Goal: Task Accomplishment & Management: Manage account settings

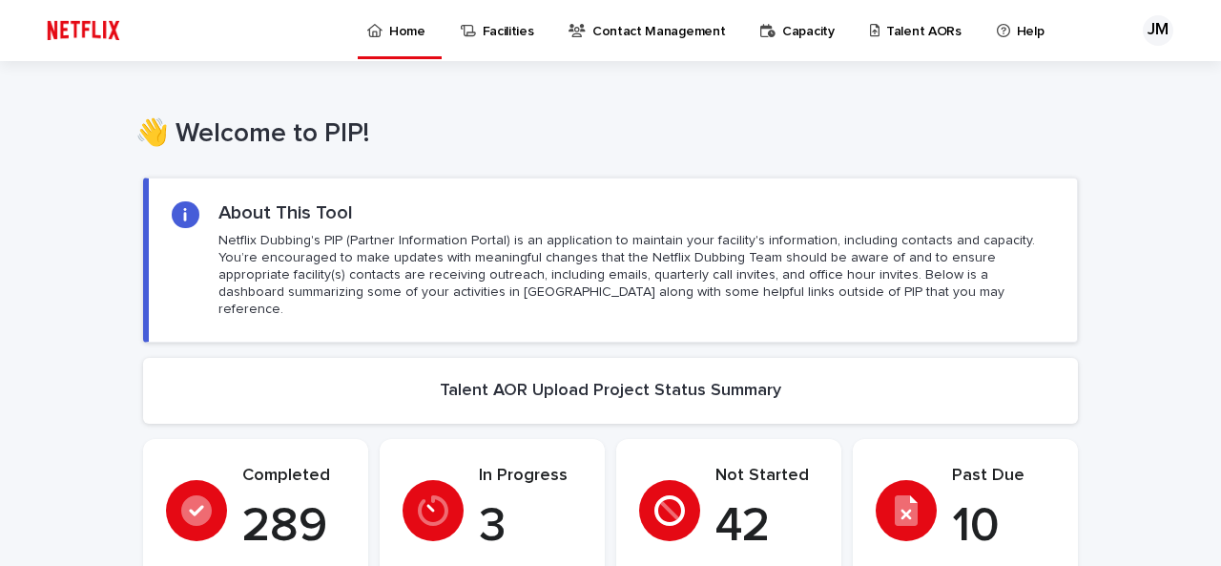
click at [914, 31] on p "Talent AORs" at bounding box center [923, 20] width 75 height 40
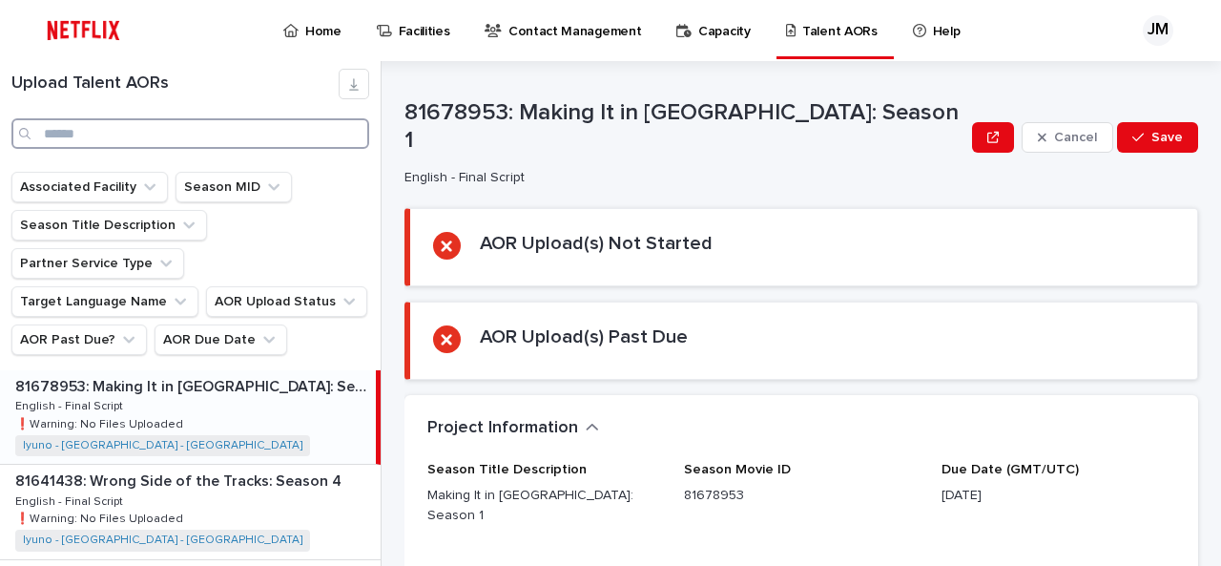
click at [185, 135] on input "Search" at bounding box center [190, 133] width 358 height 31
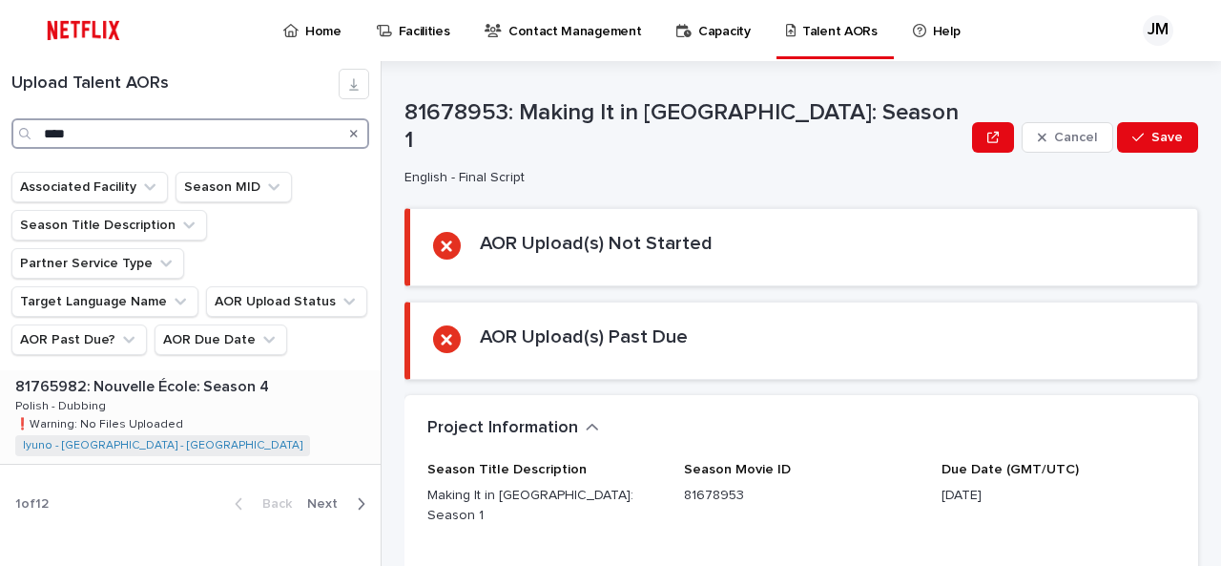
type input "****"
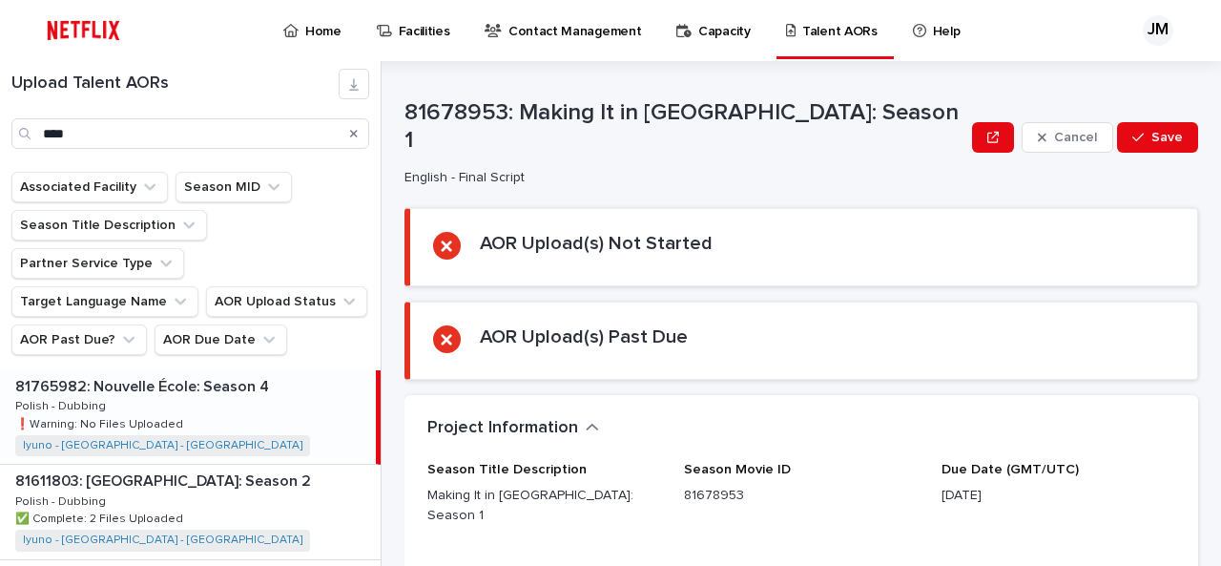
click at [174, 374] on p "81765982: Nouvelle École: Season 4" at bounding box center [144, 385] width 258 height 22
click at [172, 374] on p "81765982: Nouvelle École: Season 4" at bounding box center [144, 385] width 258 height 22
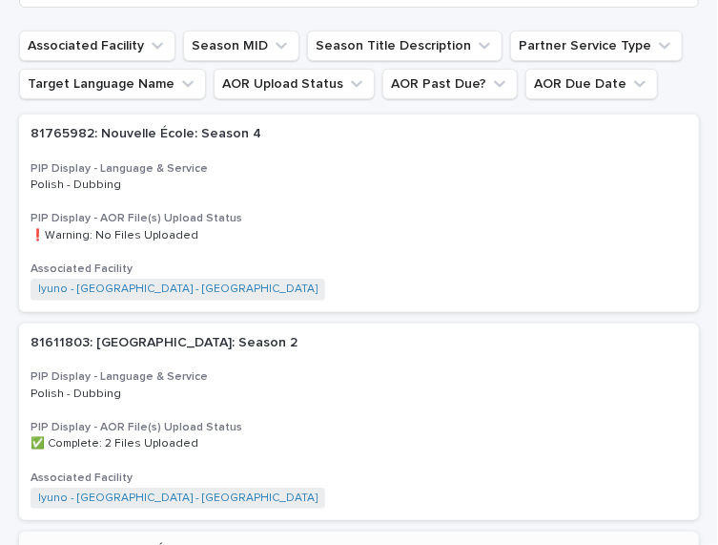
scroll to position [134, 0]
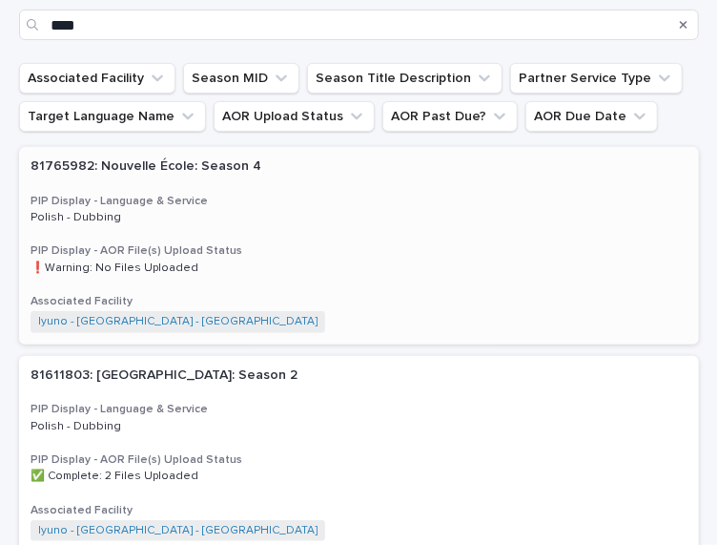
click at [173, 196] on h3 "PIP Display - Language & Service" at bounding box center [359, 201] width 657 height 15
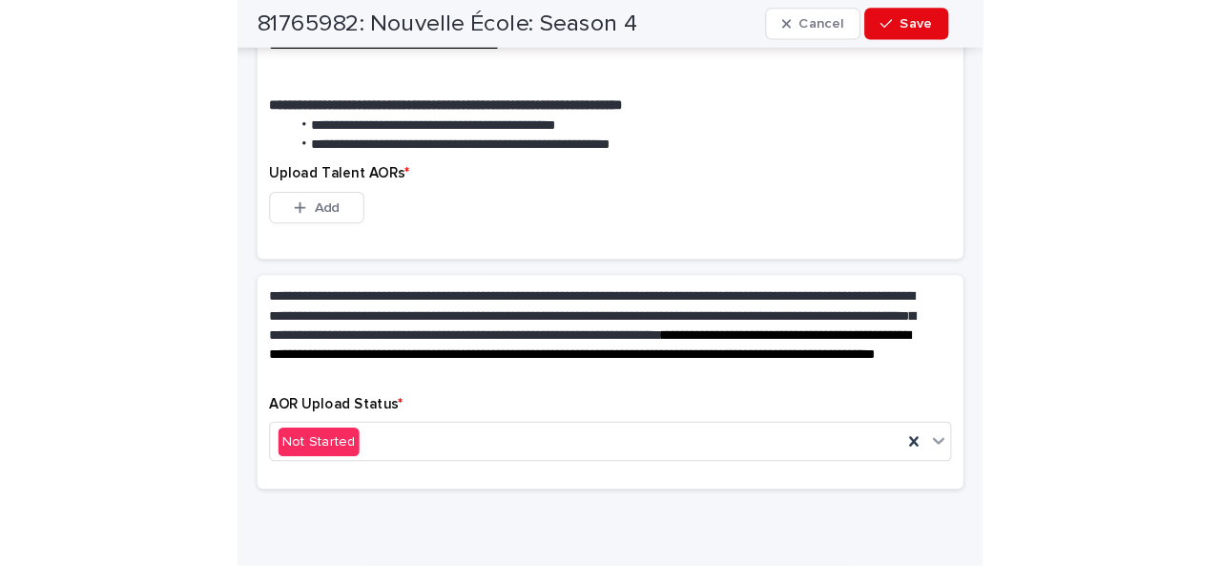
scroll to position [897, 0]
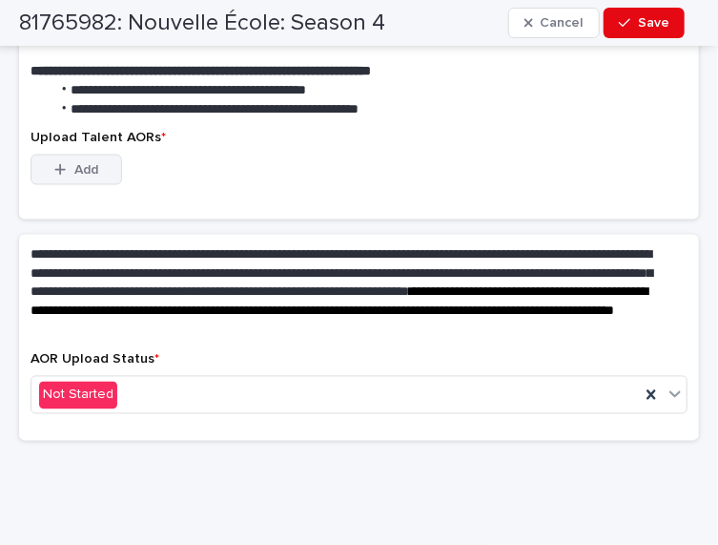
click at [54, 168] on icon "button" at bounding box center [59, 169] width 11 height 13
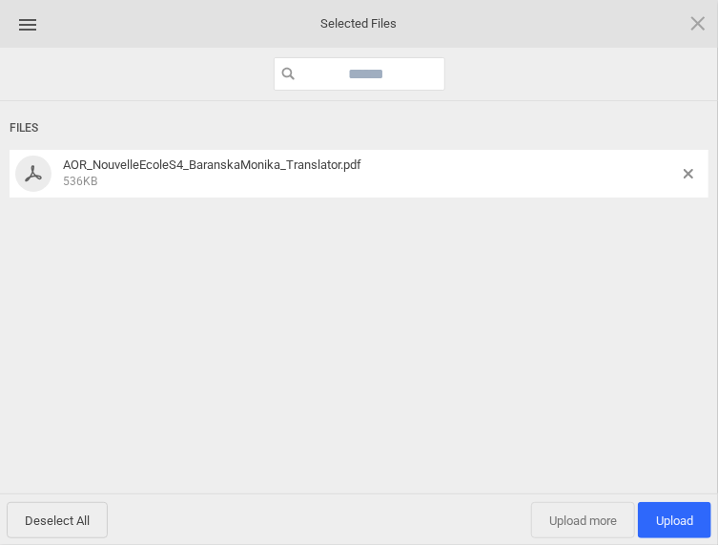
click at [563, 514] on span "Upload more" at bounding box center [583, 520] width 104 height 36
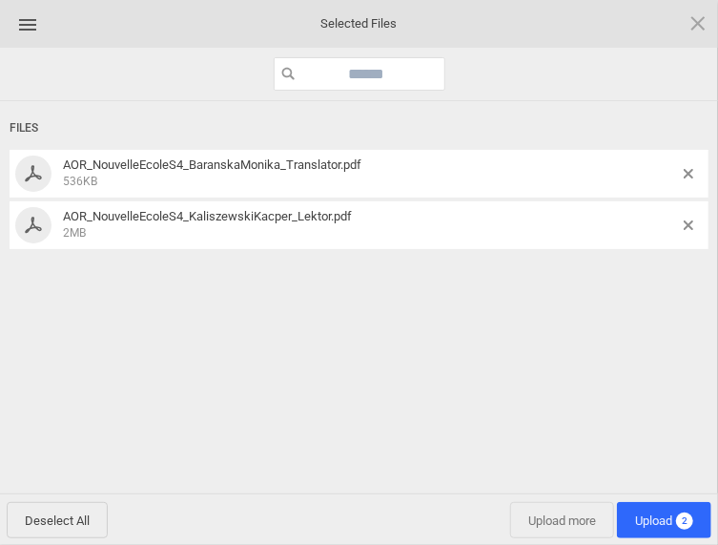
click at [548, 510] on span "Upload more" at bounding box center [562, 520] width 104 height 36
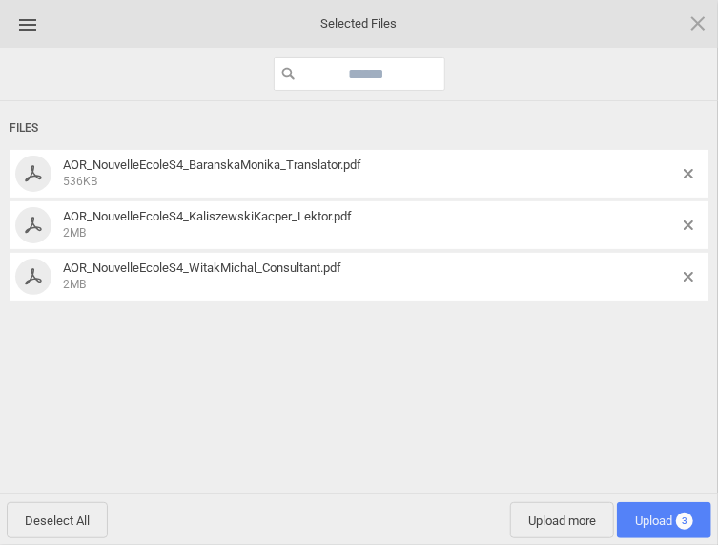
click at [639, 507] on span "Upload 3" at bounding box center [664, 520] width 94 height 36
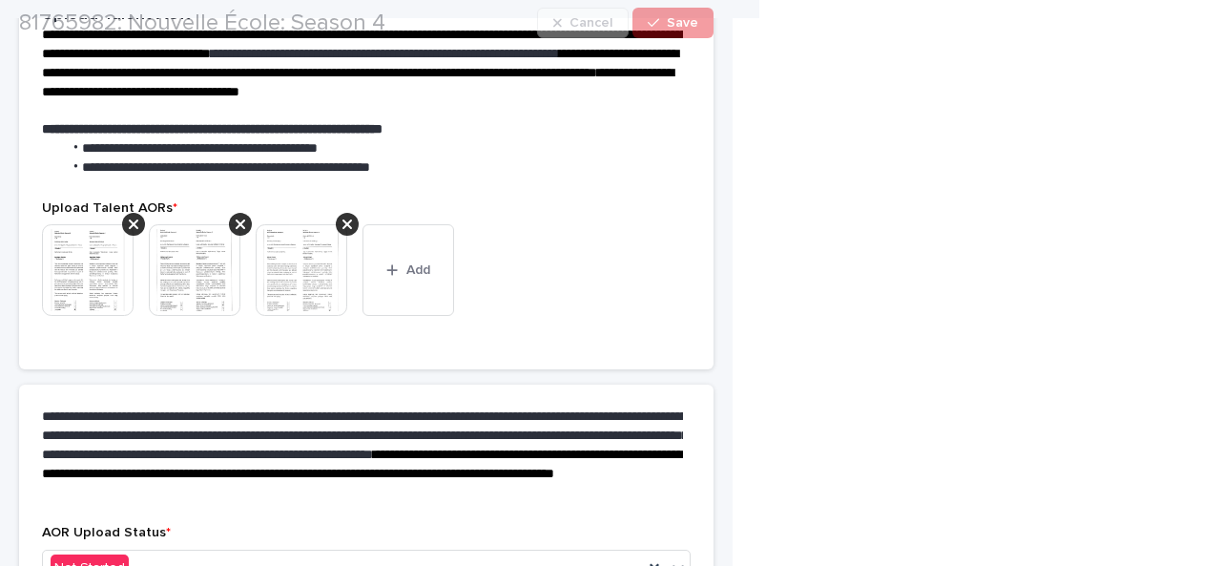
scroll to position [572, 0]
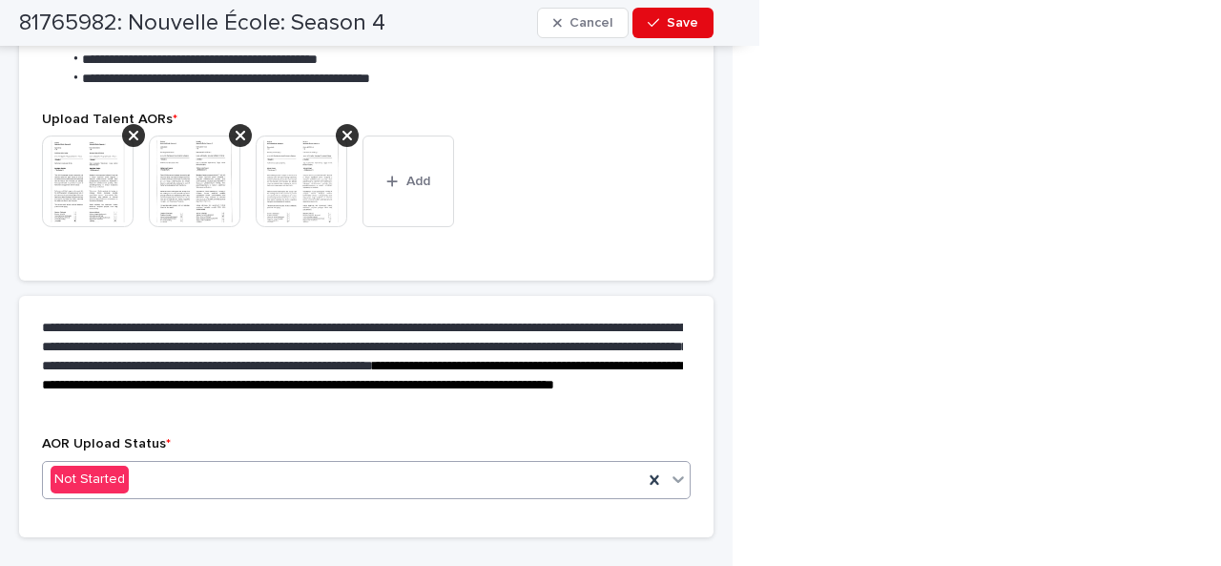
click at [423, 468] on div "Not Started" at bounding box center [343, 479] width 600 height 31
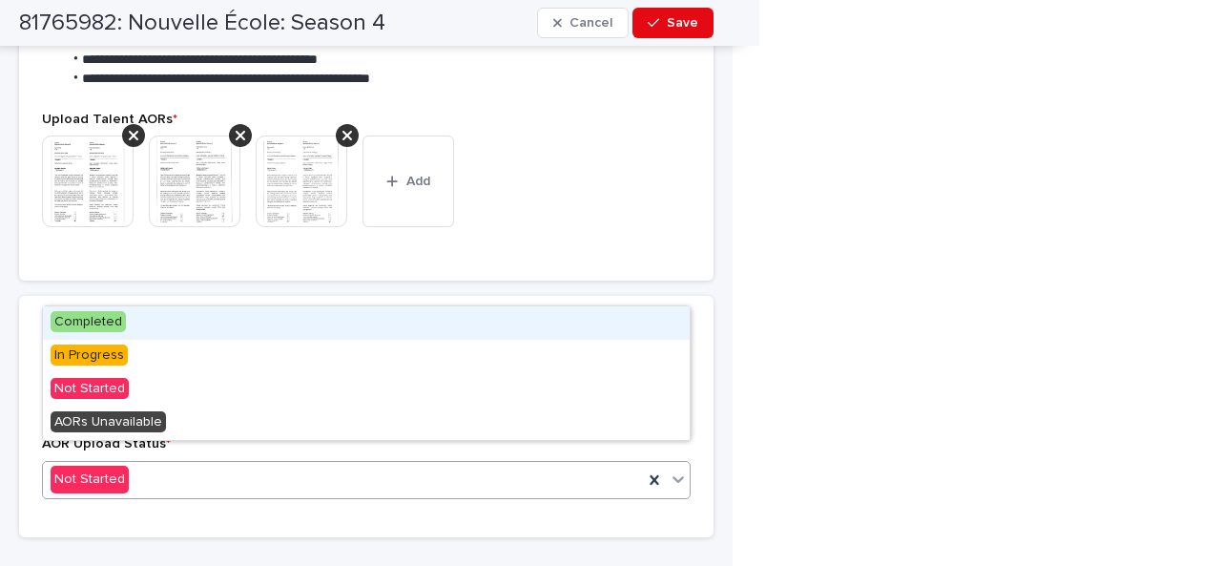
click at [183, 329] on div "Completed" at bounding box center [366, 322] width 647 height 33
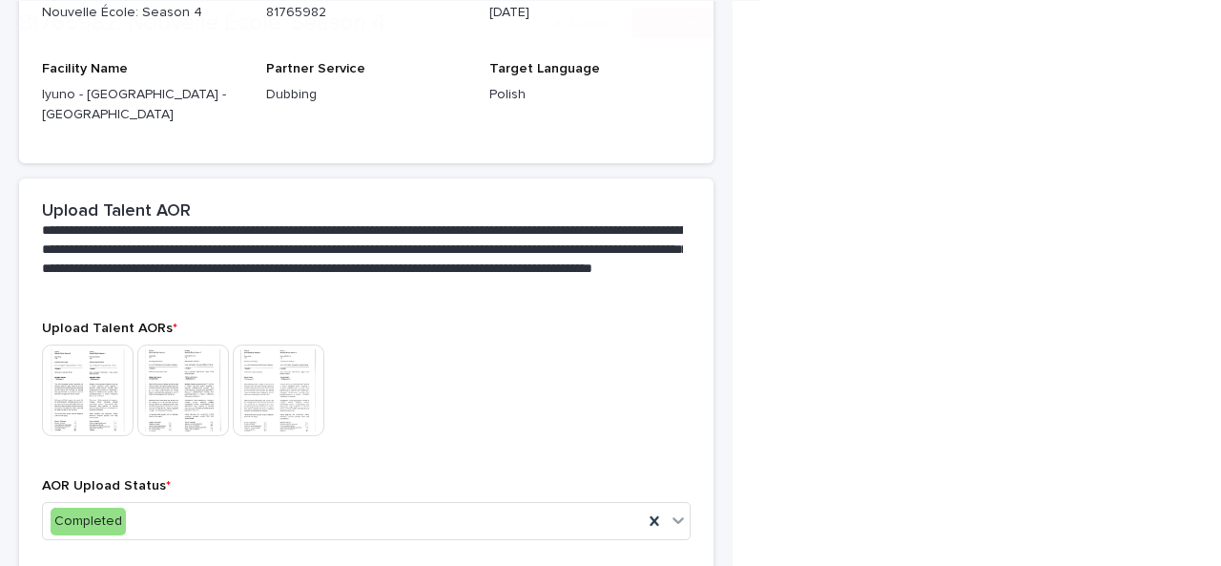
scroll to position [500, 0]
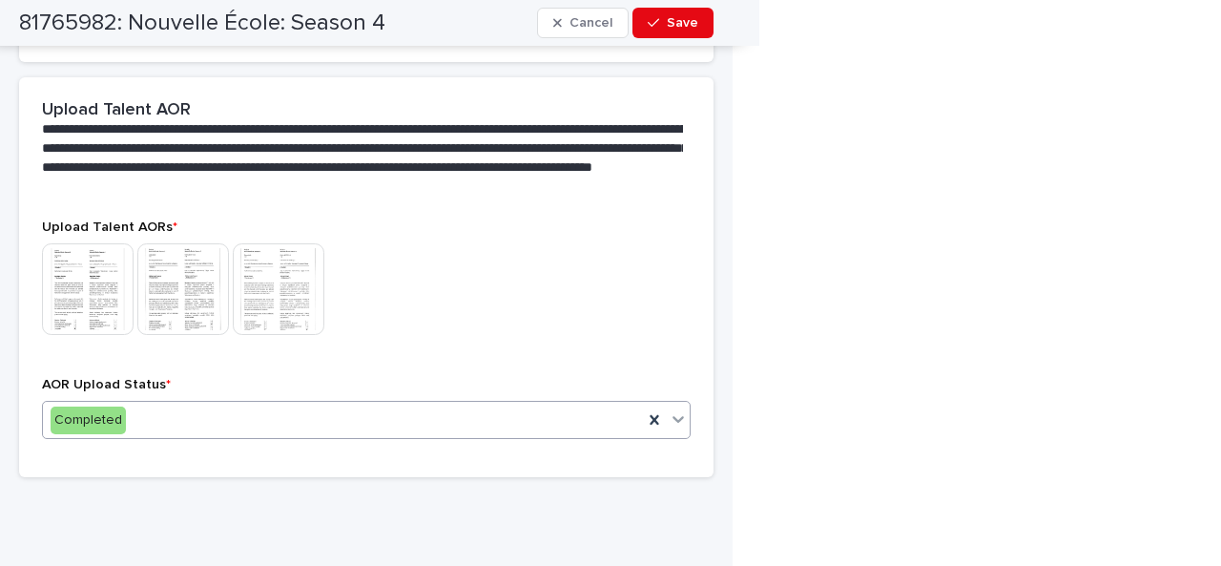
click at [203, 404] on div "Completed" at bounding box center [343, 419] width 600 height 31
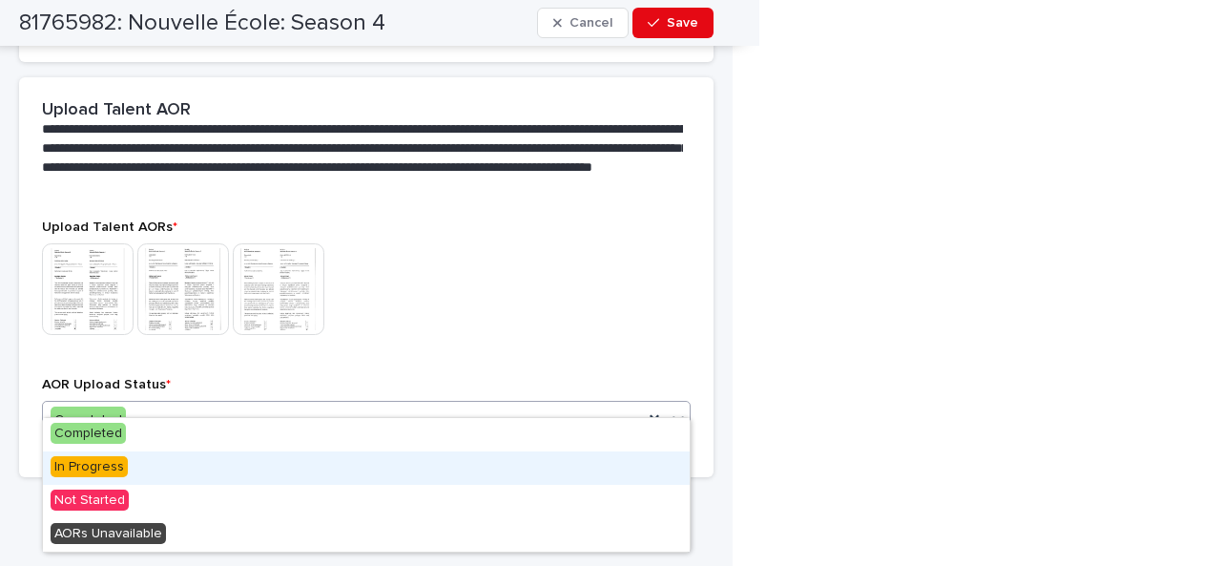
click at [195, 469] on div "In Progress" at bounding box center [366, 467] width 647 height 33
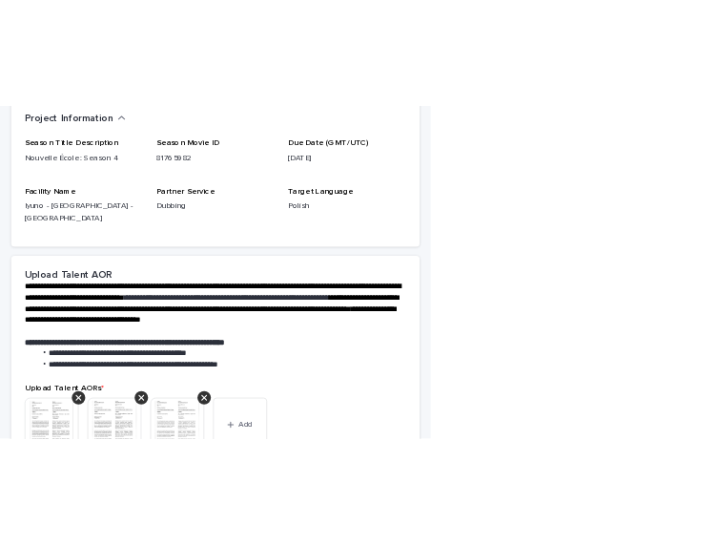
scroll to position [477, 0]
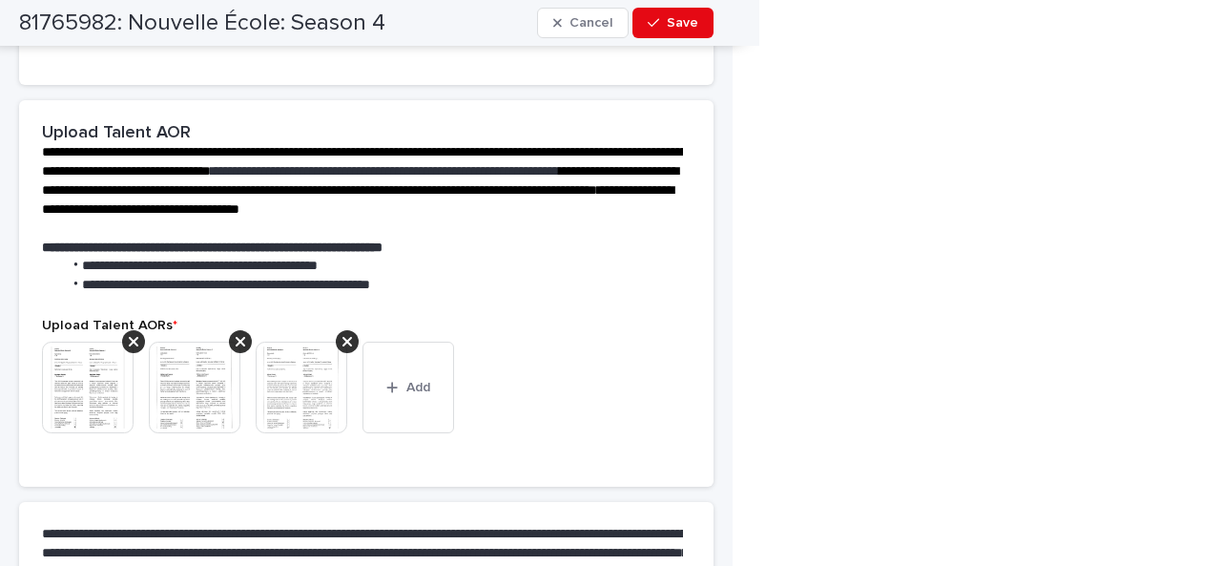
click at [313, 379] on img at bounding box center [302, 387] width 92 height 92
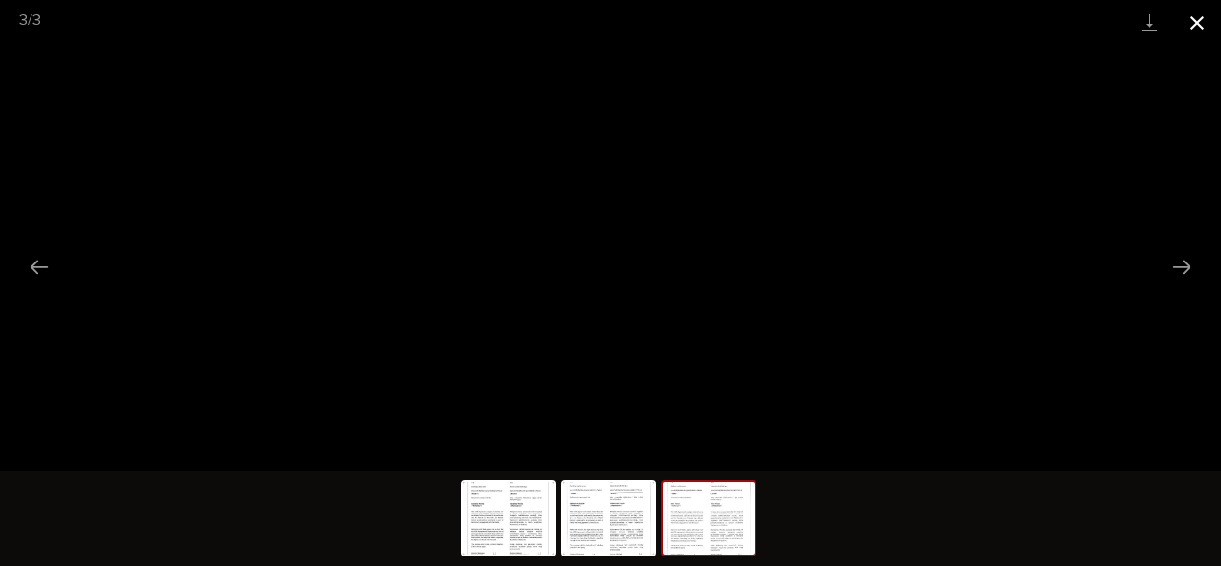
click at [1189, 23] on button "Close gallery" at bounding box center [1197, 22] width 48 height 45
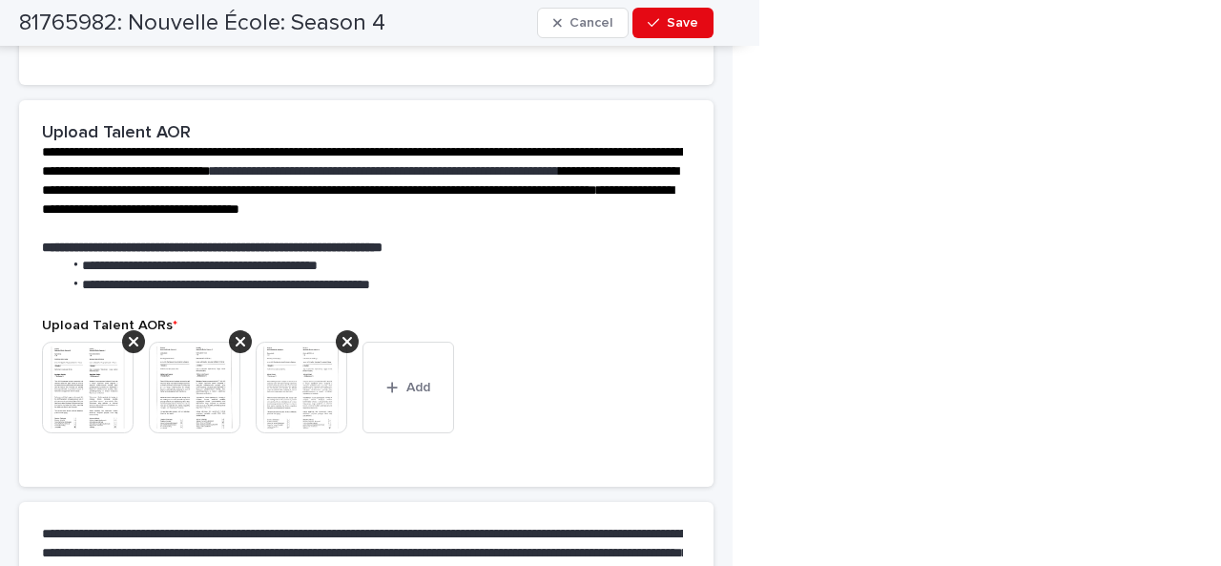
click at [310, 368] on img at bounding box center [302, 387] width 92 height 92
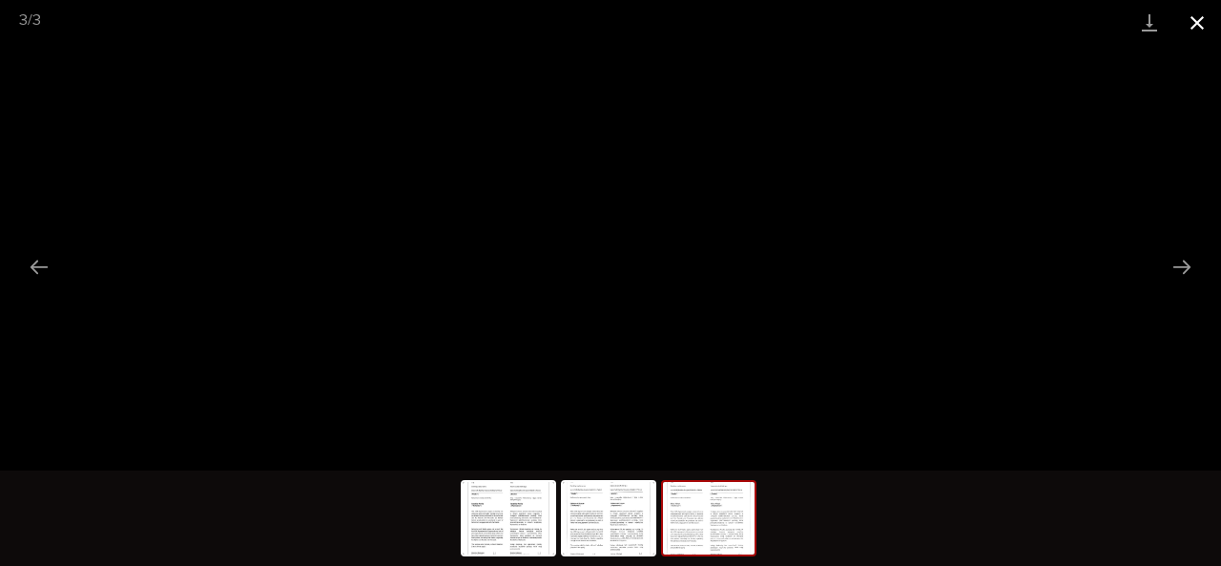
click at [1187, 15] on button "Close gallery" at bounding box center [1197, 22] width 48 height 45
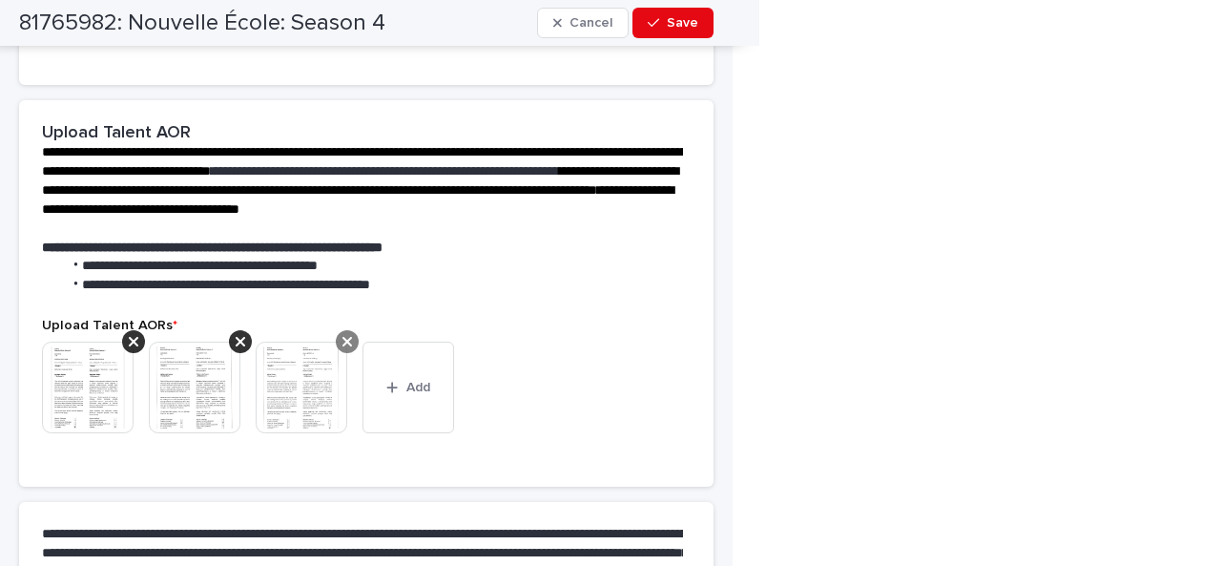
click at [341, 330] on div at bounding box center [347, 341] width 23 height 23
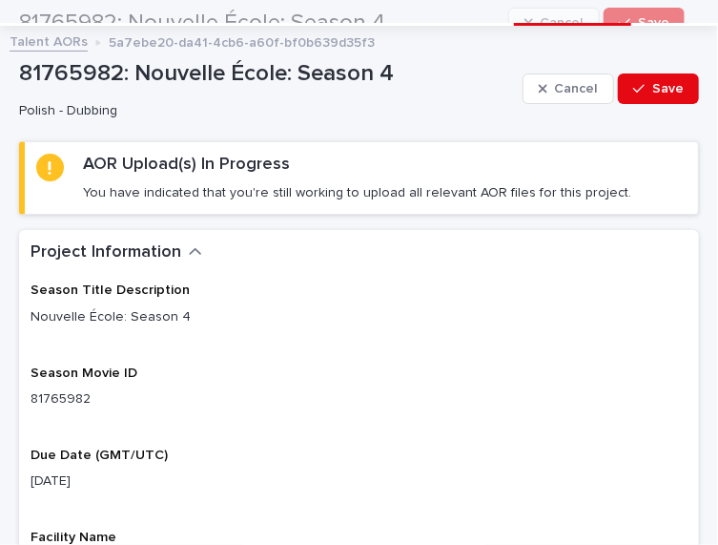
scroll to position [38, 0]
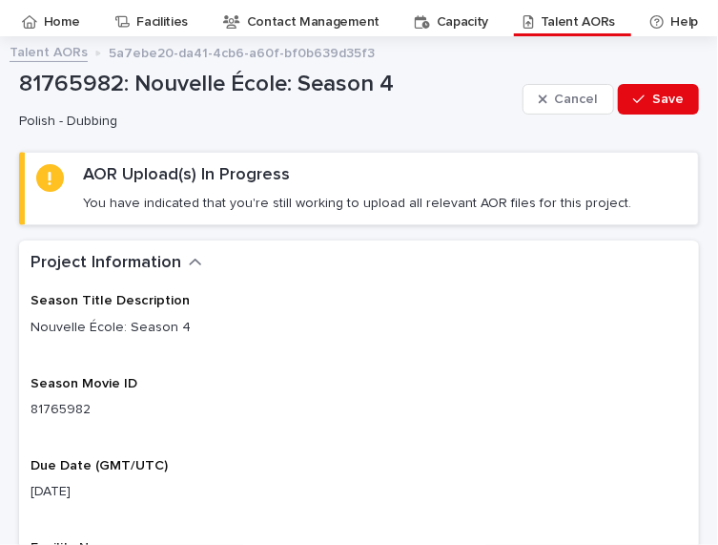
click at [432, 352] on div "Season Title Description Nouvelle École: Season 4 Season Movie ID 81765982 Due …" at bounding box center [359, 527] width 657 height 469
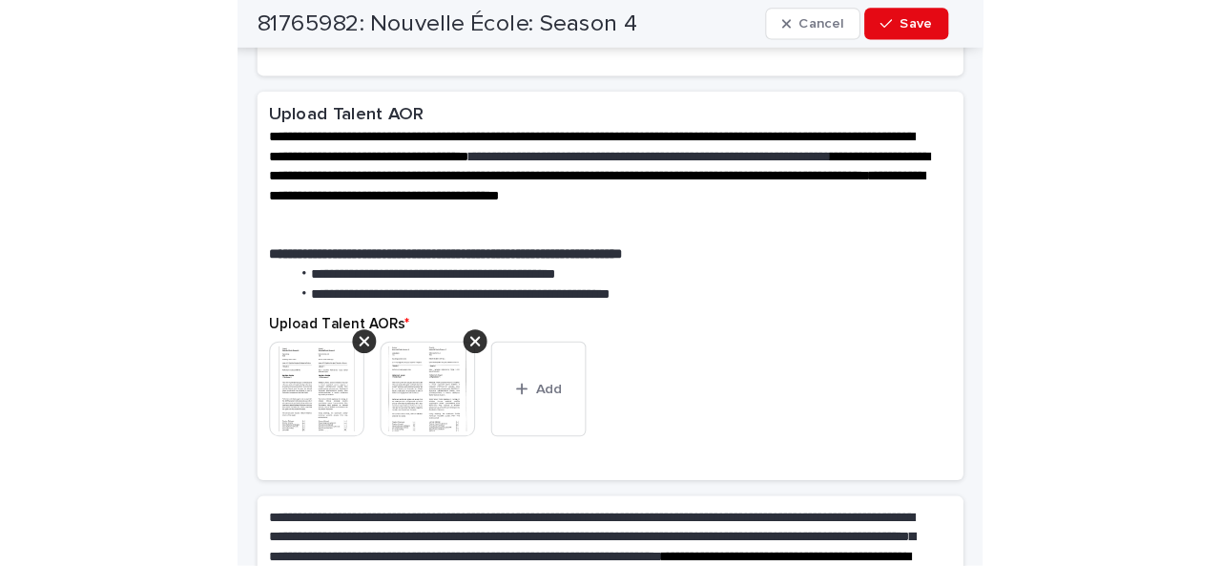
scroll to position [897, 0]
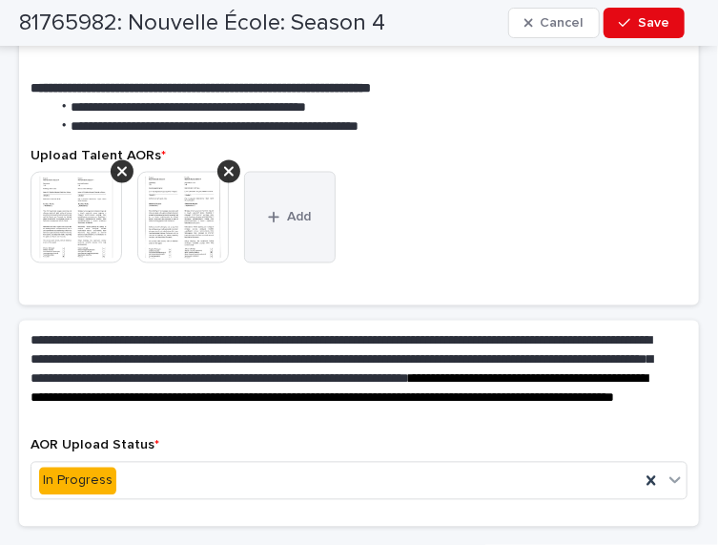
click at [316, 222] on button "Add" at bounding box center [290, 218] width 92 height 92
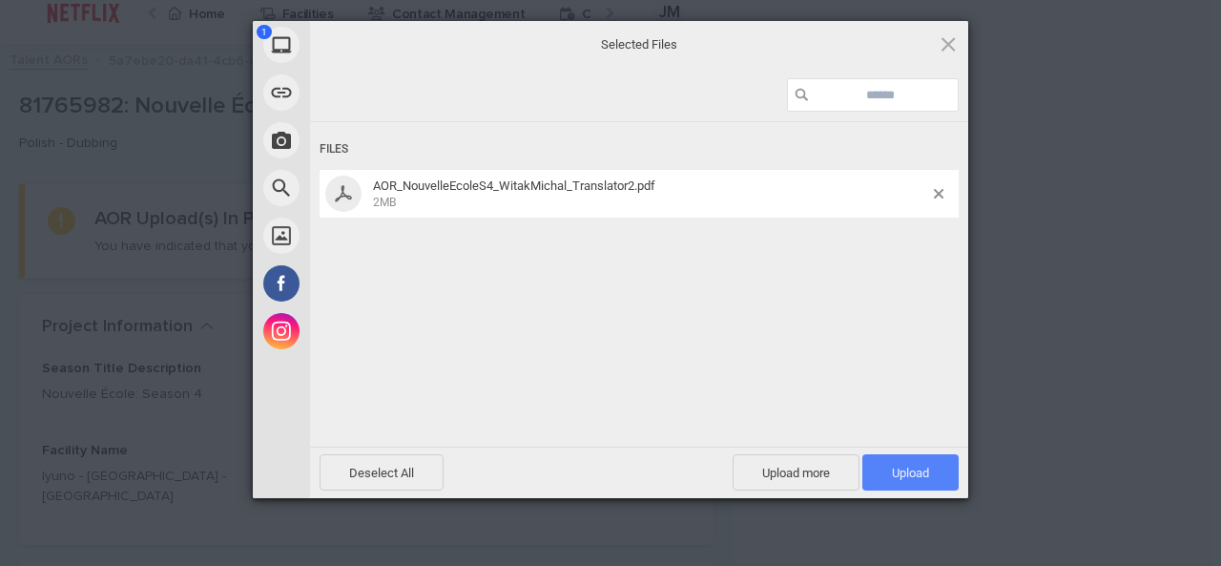
scroll to position [0, 0]
click at [884, 478] on span "Upload 1" at bounding box center [910, 472] width 96 height 36
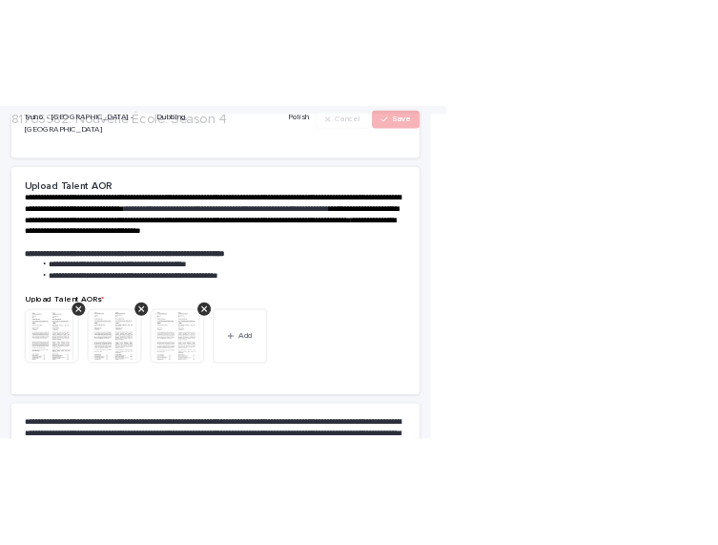
scroll to position [477, 0]
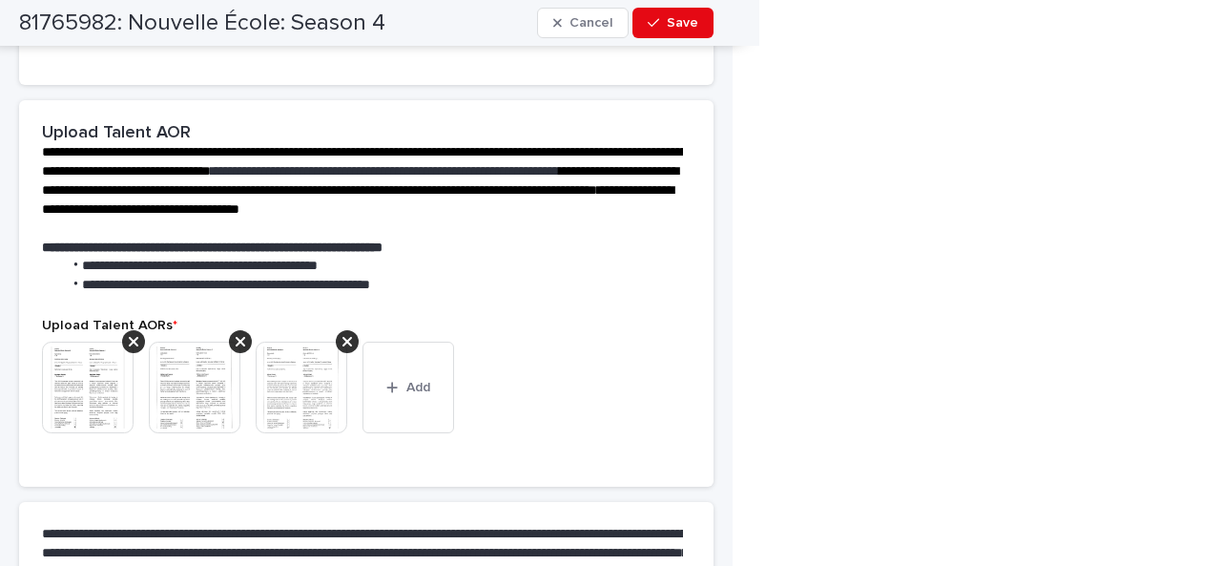
click at [86, 359] on img at bounding box center [88, 387] width 92 height 92
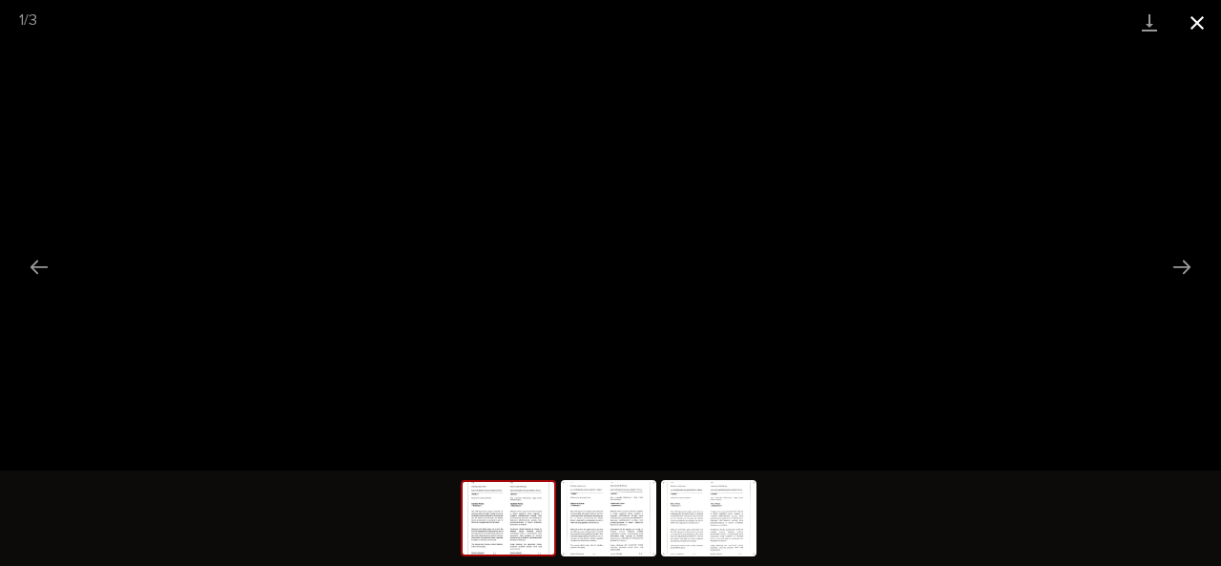
click at [1204, 29] on button "Close gallery" at bounding box center [1197, 22] width 48 height 45
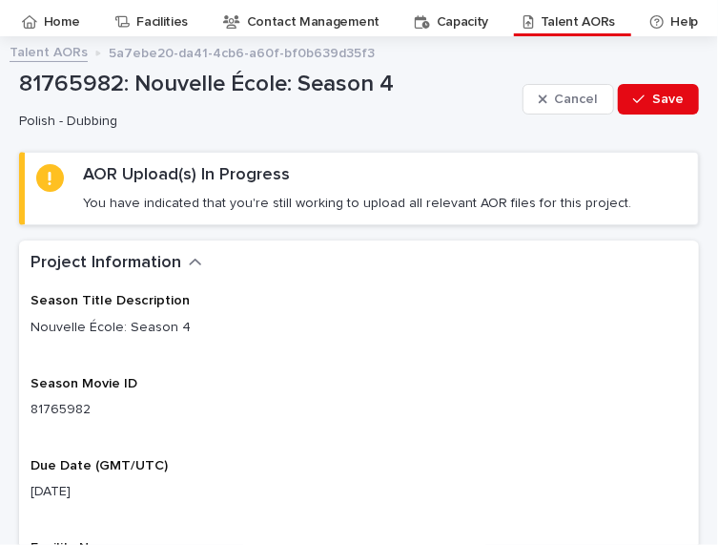
click at [200, 351] on div "Season Title Description Nouvelle École: Season 4" at bounding box center [359, 322] width 657 height 59
click at [187, 373] on div "Season Title Description Nouvelle École: Season 4 Season Movie ID 81765982 Due …" at bounding box center [359, 527] width 657 height 469
click at [156, 386] on p "Season Movie ID" at bounding box center [359, 384] width 657 height 16
click at [295, 376] on p "Season Movie ID" at bounding box center [359, 384] width 657 height 16
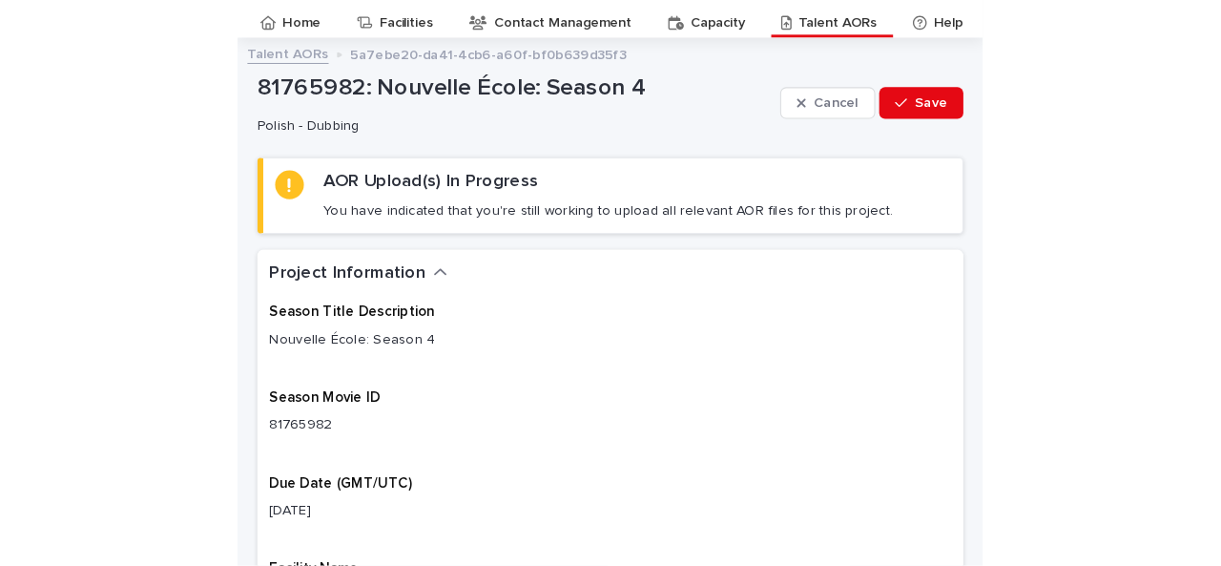
scroll to position [987, 0]
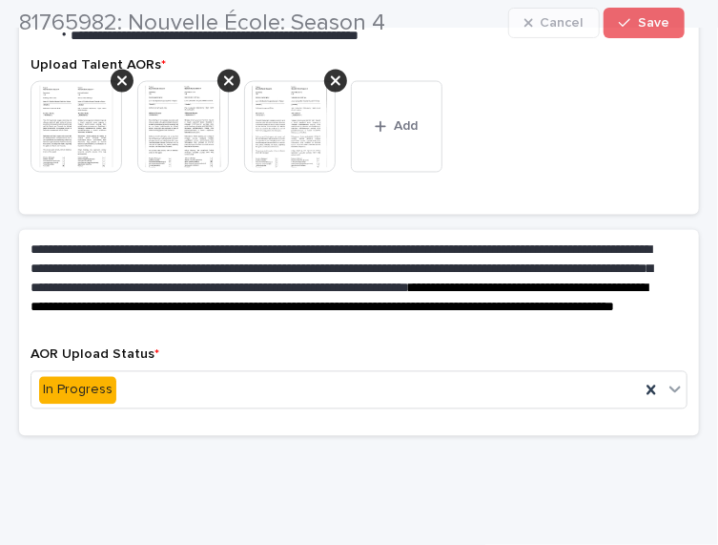
click at [274, 314] on span "**********" at bounding box center [339, 297] width 617 height 32
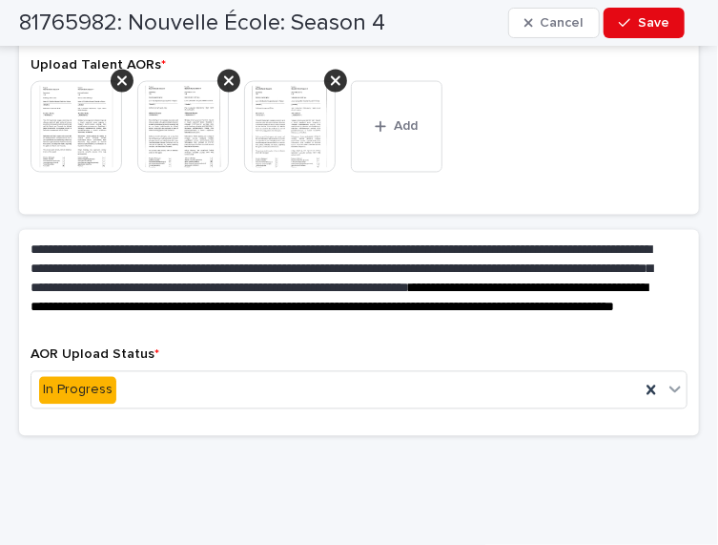
click at [202, 140] on img at bounding box center [183, 127] width 92 height 92
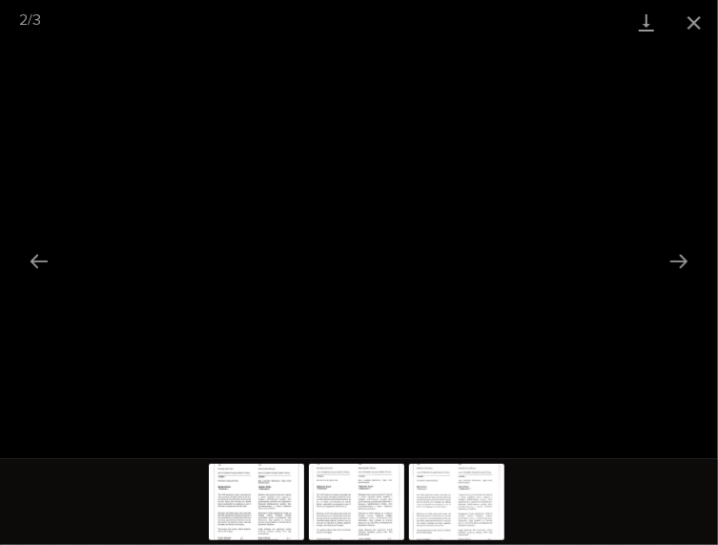
click at [548, 502] on div at bounding box center [359, 502] width 718 height 86
click at [689, 29] on button "Close gallery" at bounding box center [695, 22] width 48 height 45
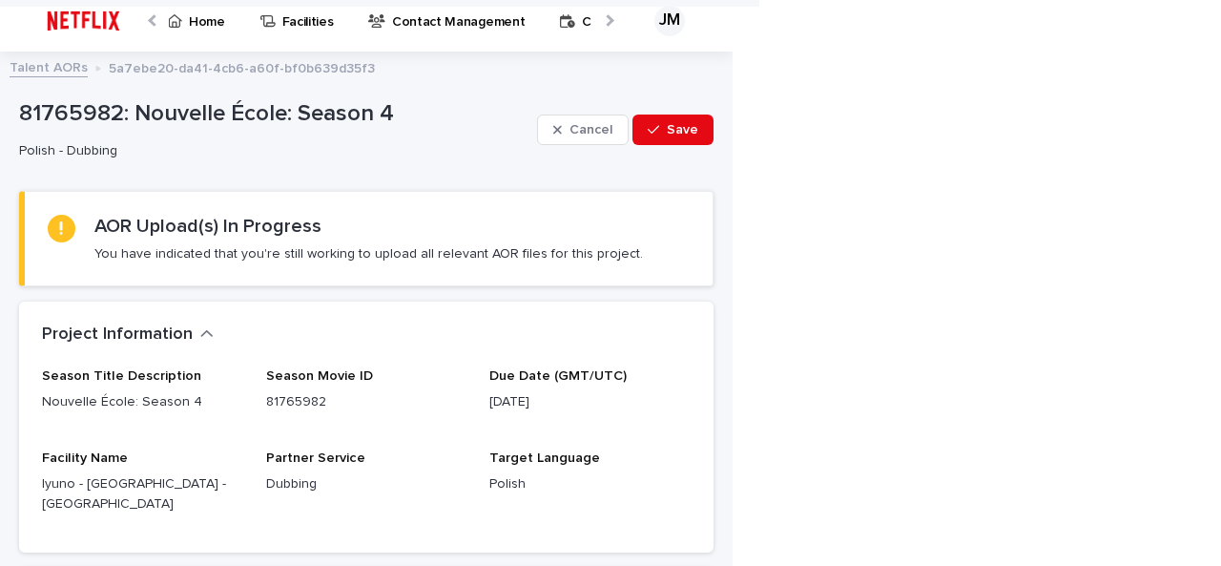
scroll to position [0, 0]
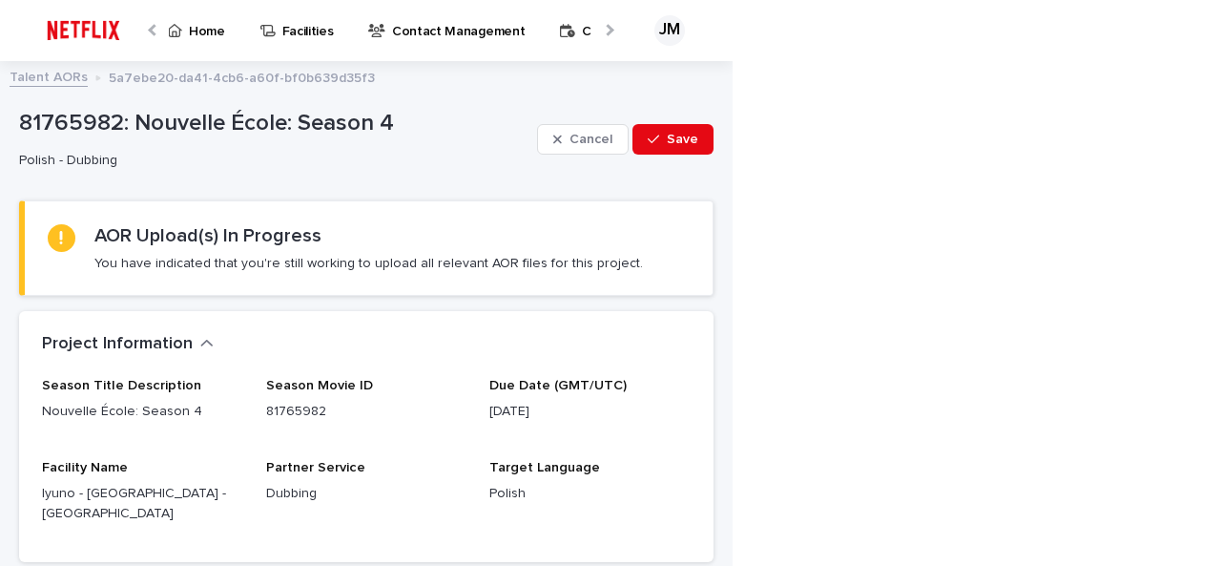
click at [298, 139] on div "81765982: Nouvelle École: Season 4 Polish - Dubbing" at bounding box center [274, 139] width 510 height 59
click at [267, 108] on div "81765982: Nouvelle École: Season 4" at bounding box center [274, 121] width 510 height 31
click at [178, 379] on span "Season Title Description" at bounding box center [121, 385] width 159 height 13
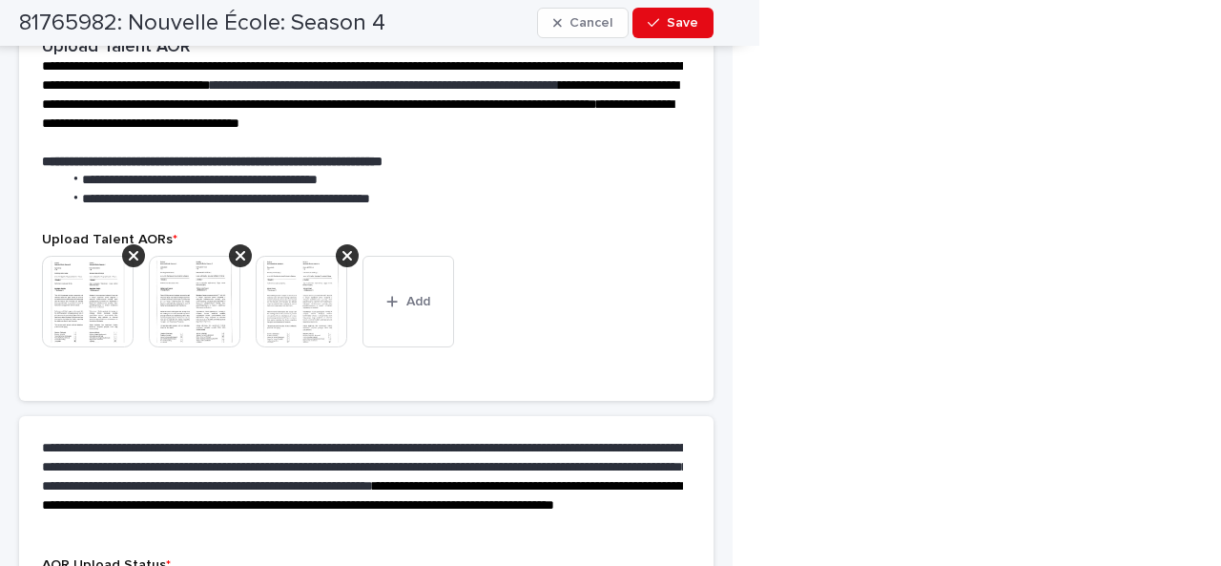
scroll to position [572, 0]
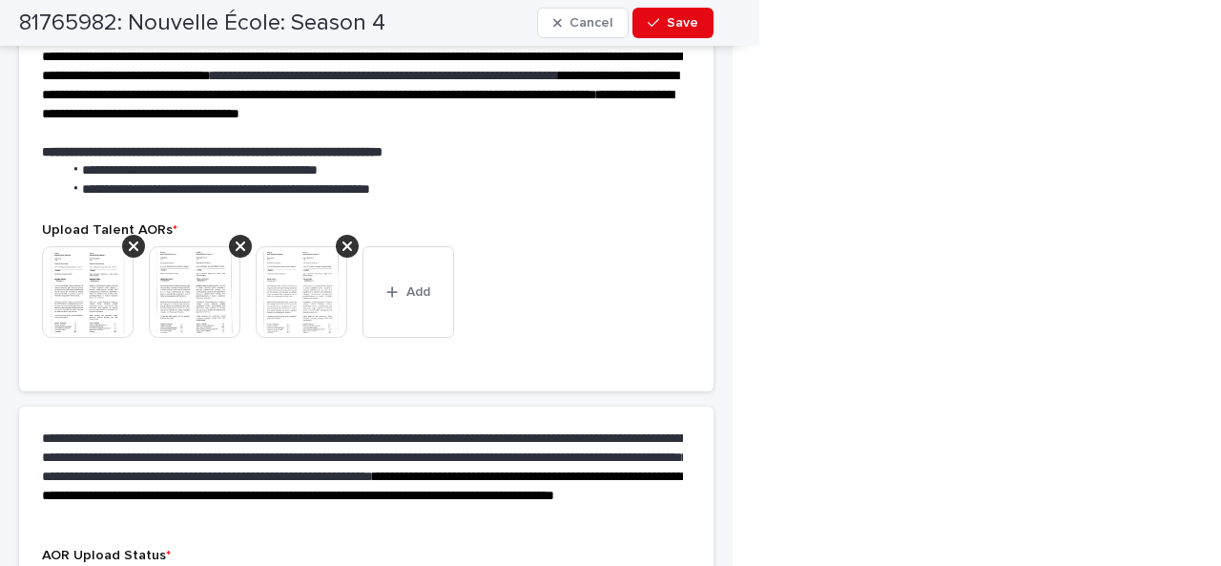
click at [301, 279] on img at bounding box center [302, 292] width 92 height 92
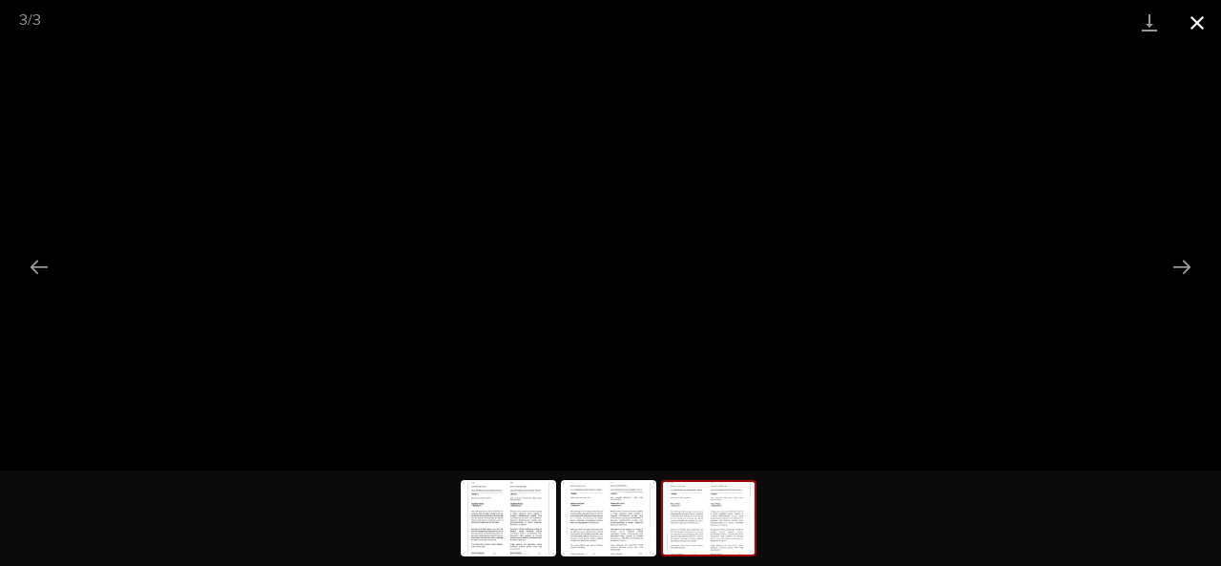
click at [1198, 21] on button "Close gallery" at bounding box center [1197, 22] width 48 height 45
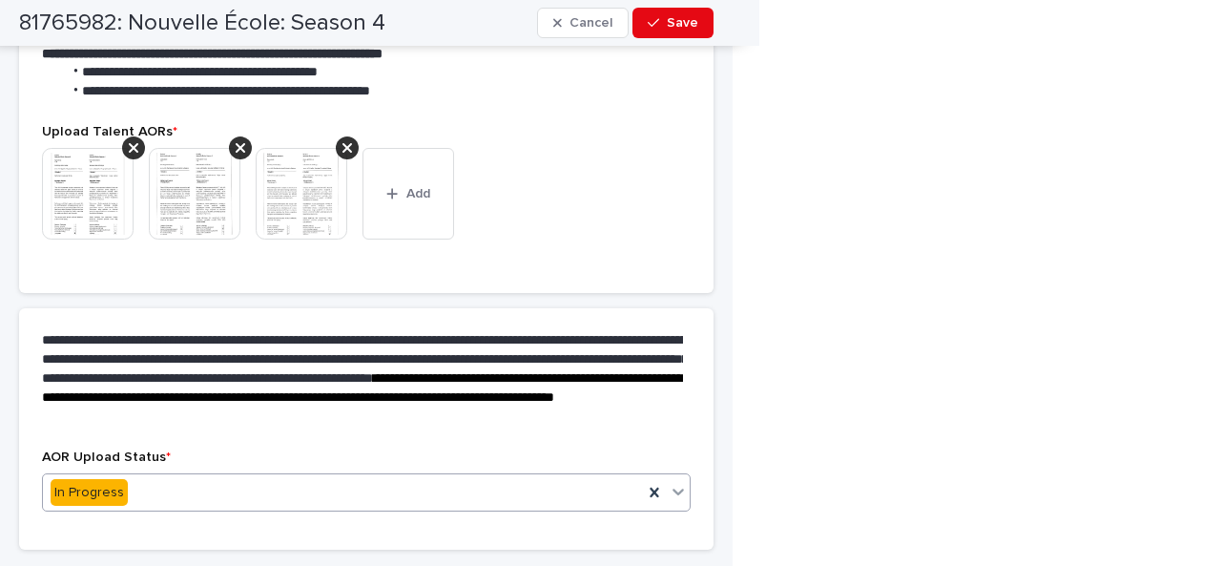
scroll to position [743, 0]
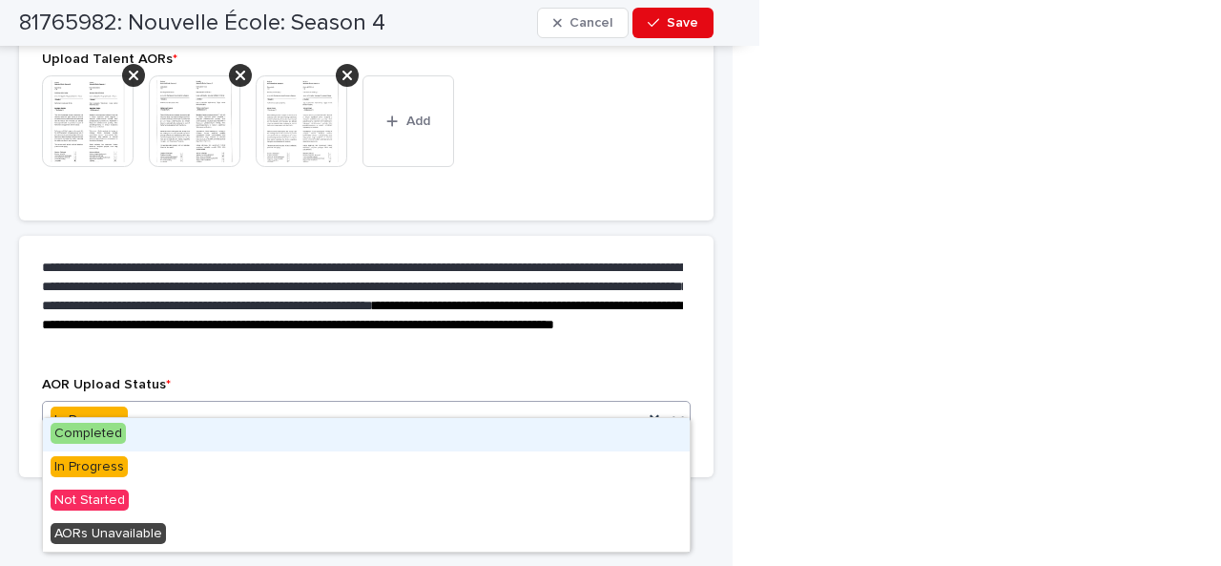
click at [143, 411] on div "In Progress" at bounding box center [343, 419] width 600 height 31
click at [147, 447] on div "Completed" at bounding box center [366, 434] width 647 height 33
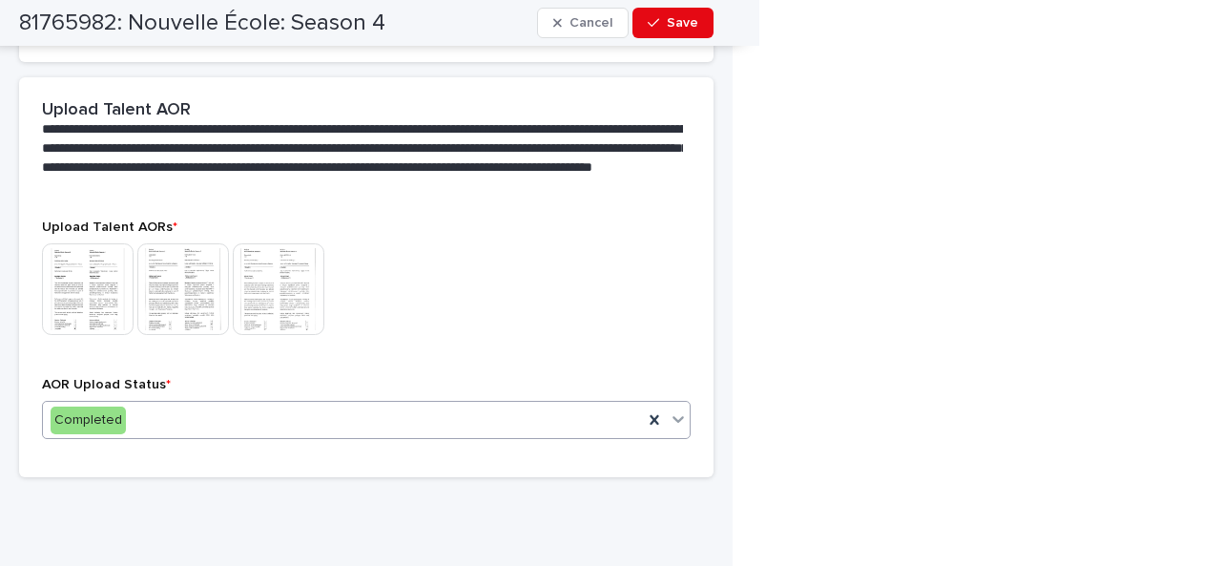
scroll to position [118, 0]
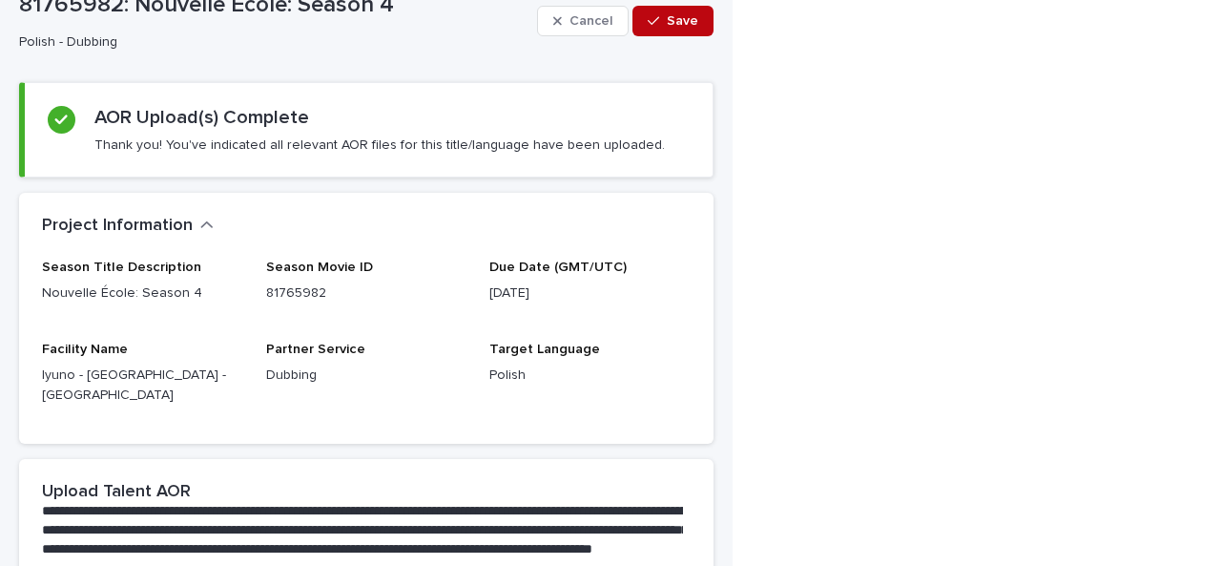
click at [658, 28] on button "Save" at bounding box center [672, 21] width 81 height 31
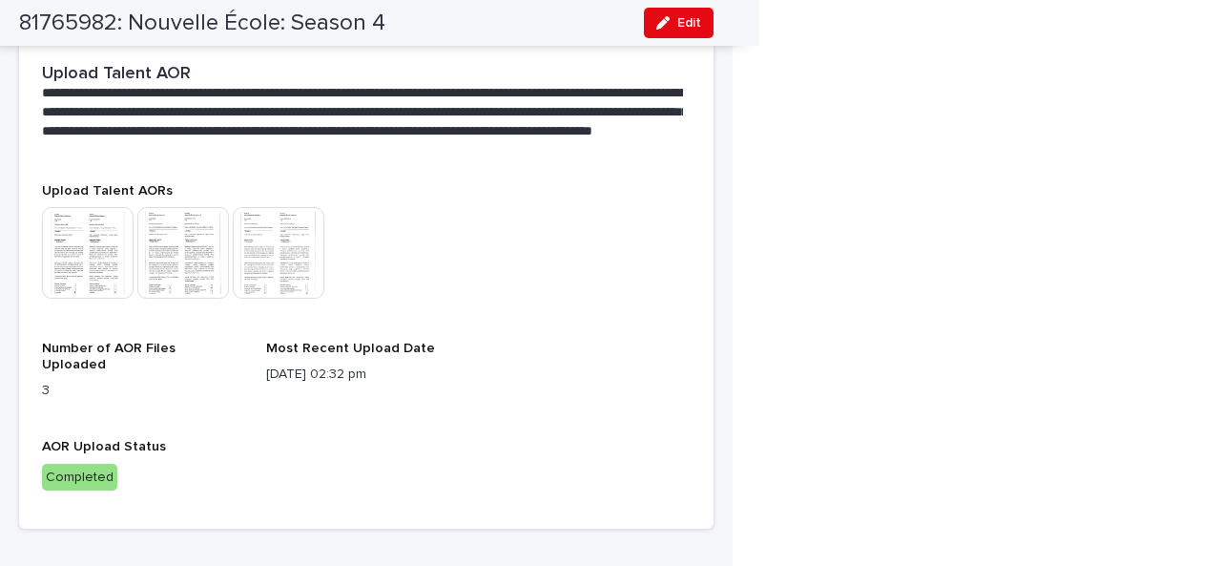
scroll to position [0, 0]
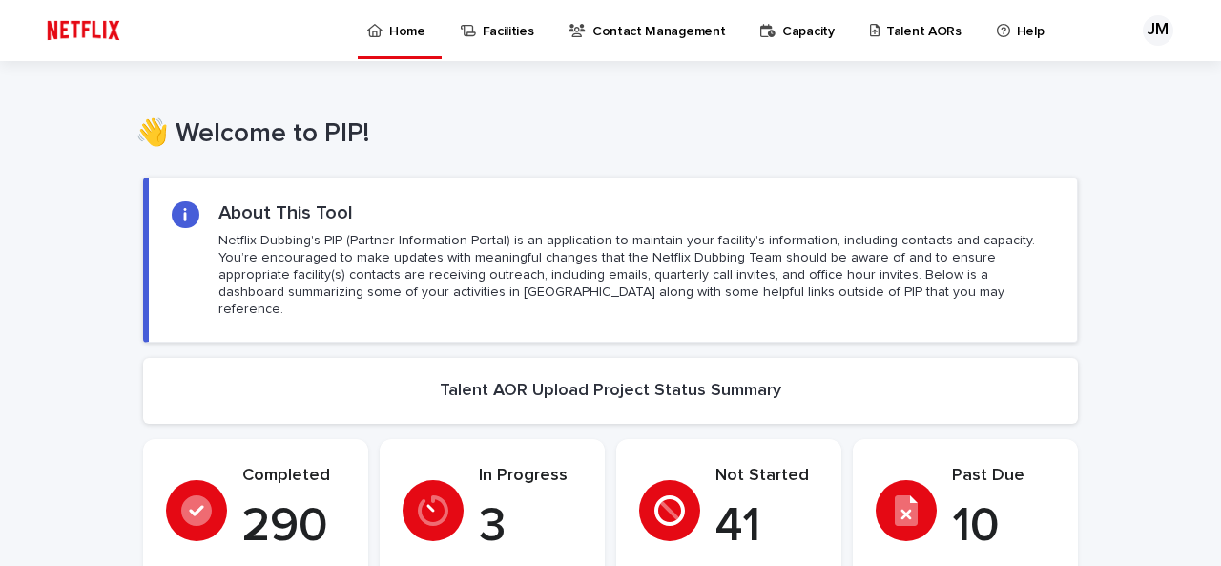
click at [868, 23] on div "Talent AORs" at bounding box center [919, 20] width 102 height 40
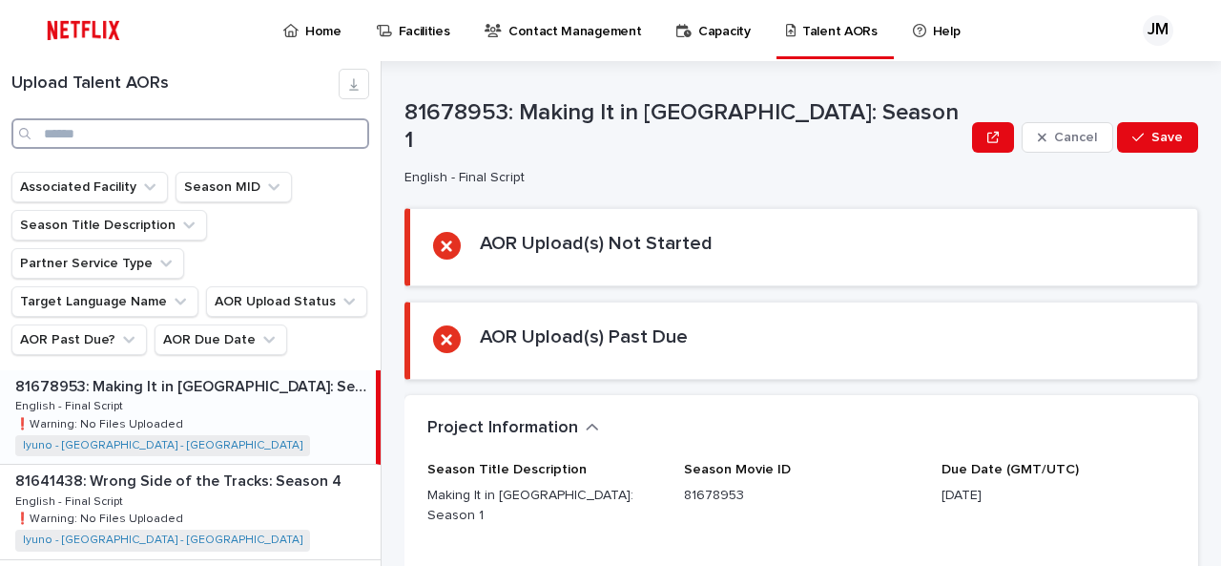
click at [267, 144] on input "Search" at bounding box center [190, 133] width 358 height 31
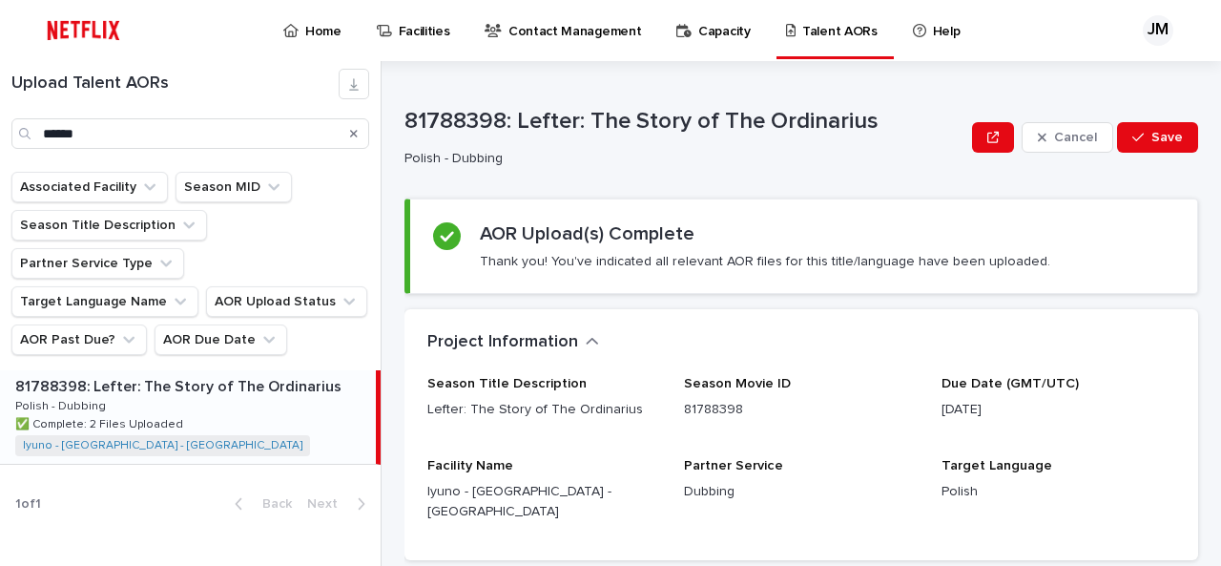
click at [143, 374] on p "81788398: Lefter: The Story of The Ordinarius" at bounding box center [180, 385] width 330 height 22
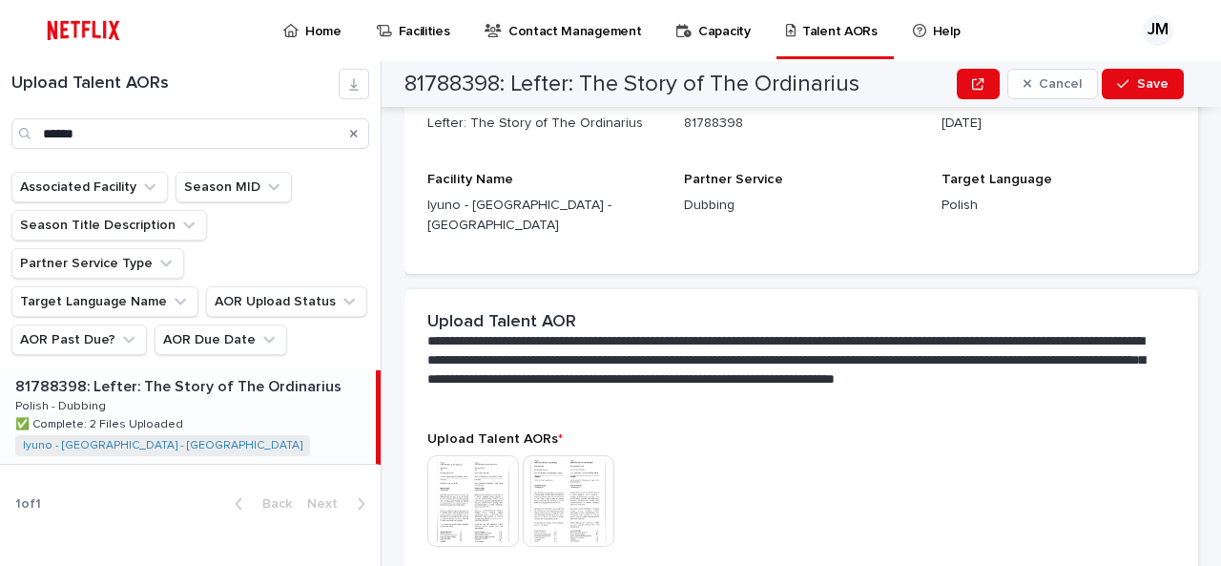
scroll to position [477, 0]
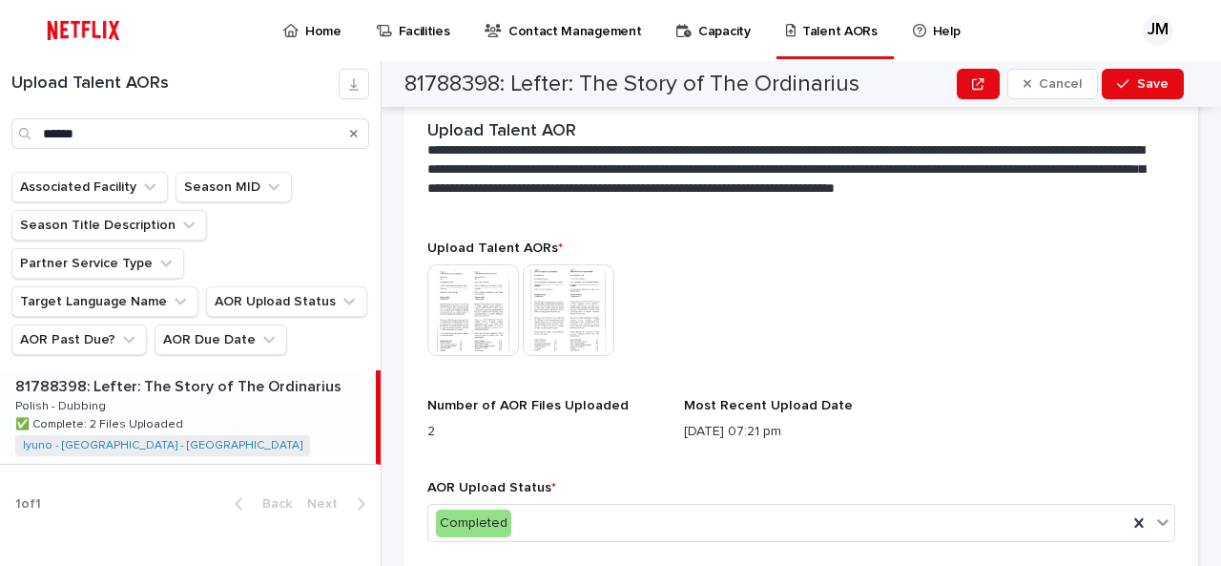
click at [567, 296] on img at bounding box center [569, 310] width 92 height 92
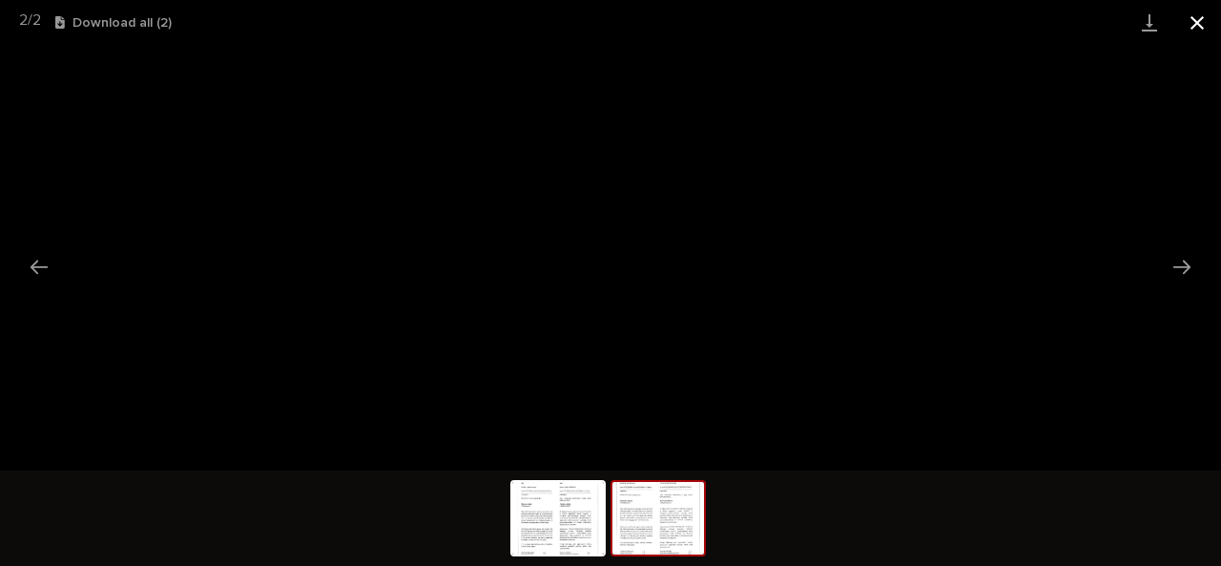
click at [1204, 23] on button "Close gallery" at bounding box center [1197, 22] width 48 height 45
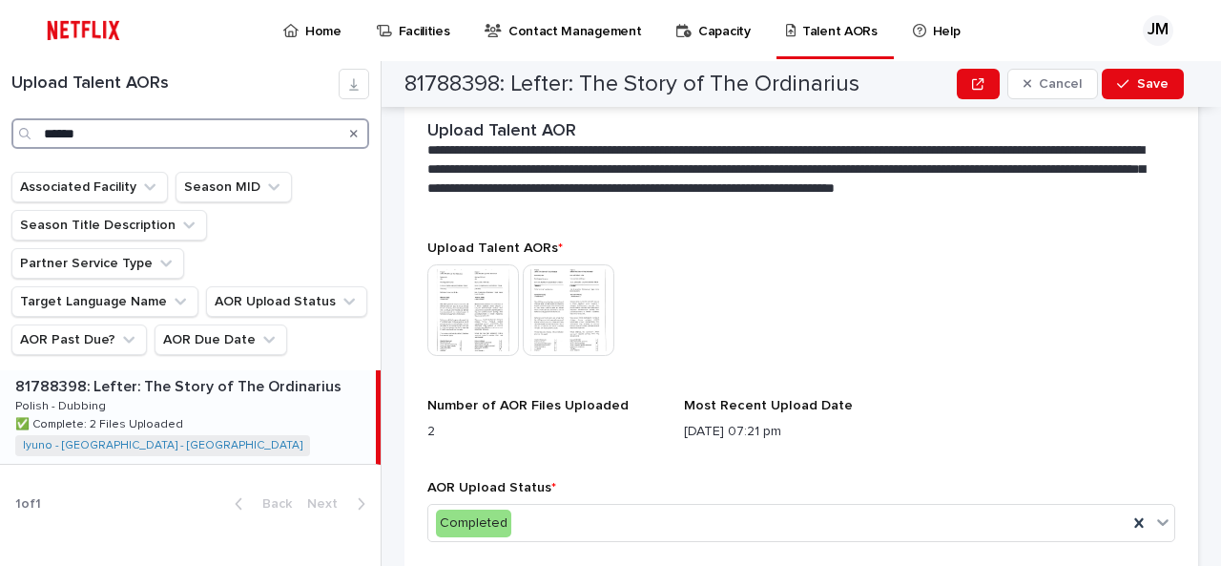
click at [183, 123] on input "******" at bounding box center [190, 133] width 358 height 31
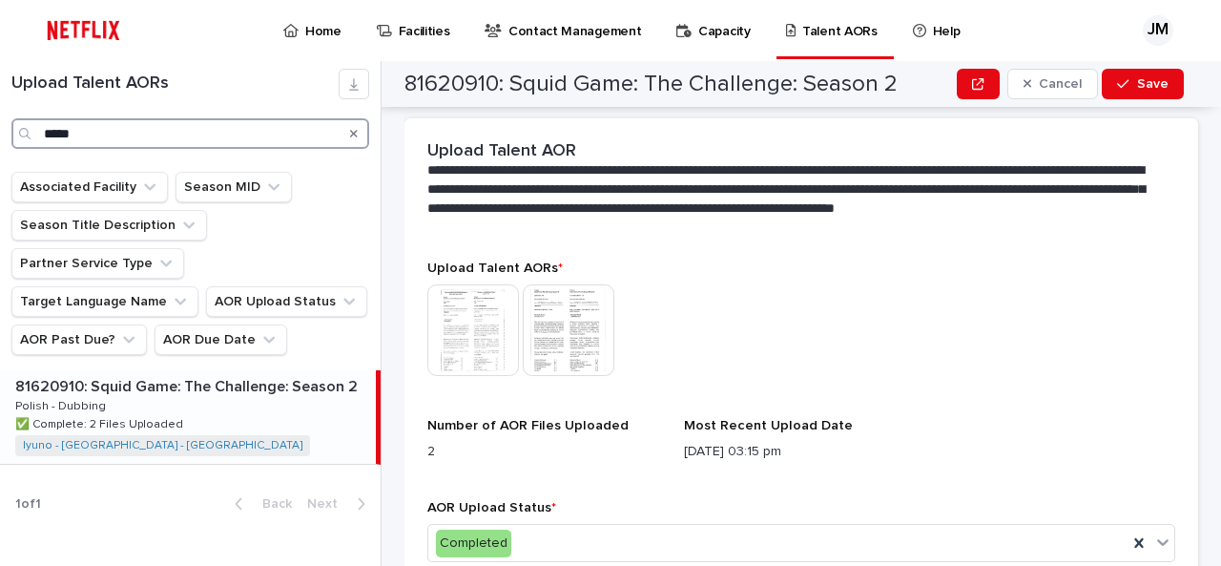
type input "*****"
click at [149, 374] on p "81620910: Squid Game: The Challenge: Season 2" at bounding box center [188, 385] width 346 height 22
click at [150, 374] on p "81620910: Squid Game: The Challenge: Season 2" at bounding box center [188, 385] width 346 height 22
click at [485, 284] on img at bounding box center [473, 330] width 92 height 92
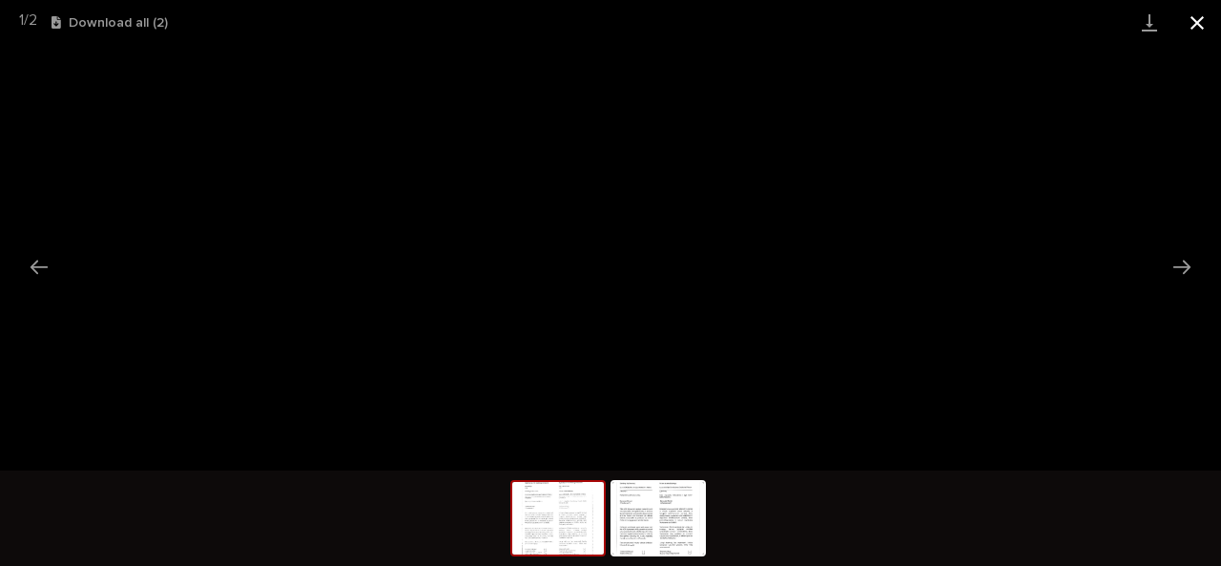
click at [1196, 16] on button "Close gallery" at bounding box center [1197, 22] width 48 height 45
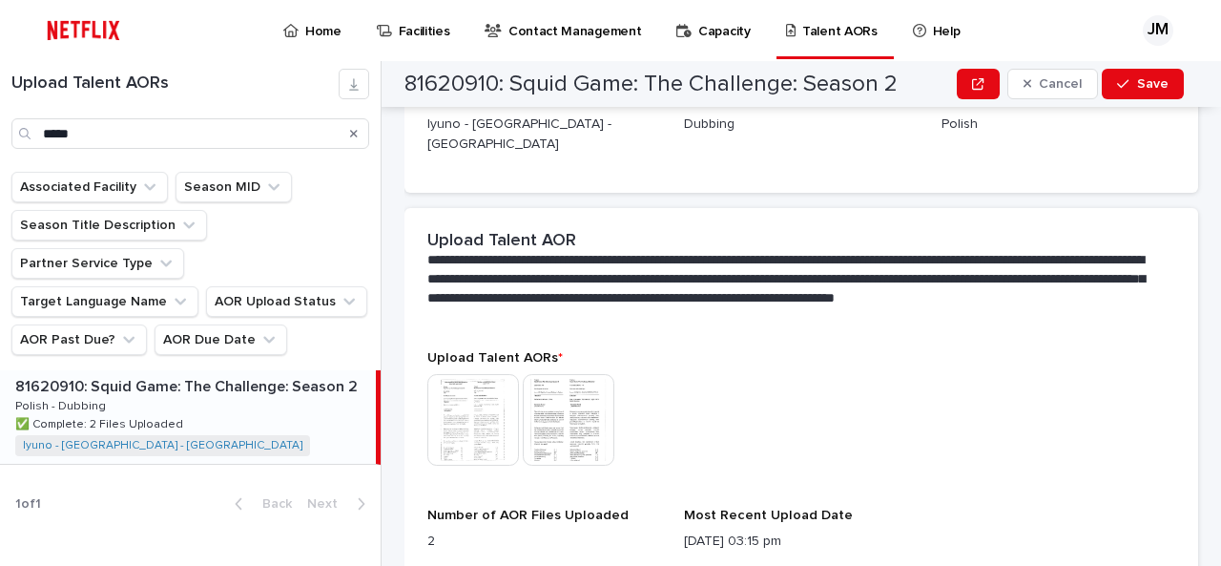
scroll to position [286, 0]
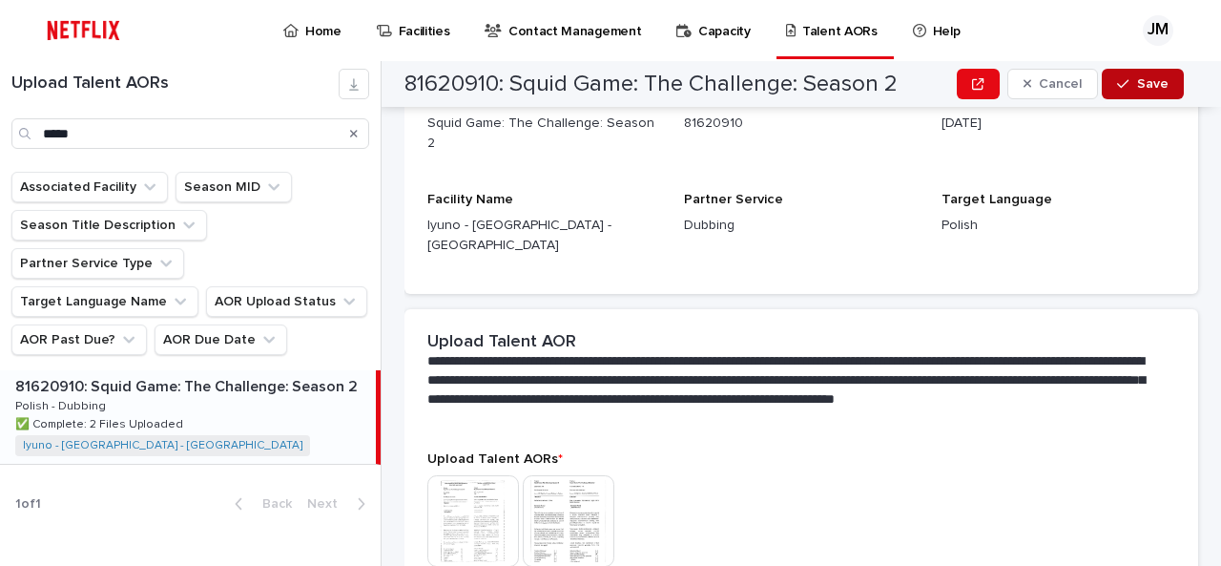
click at [1152, 89] on span "Save" at bounding box center [1152, 83] width 31 height 13
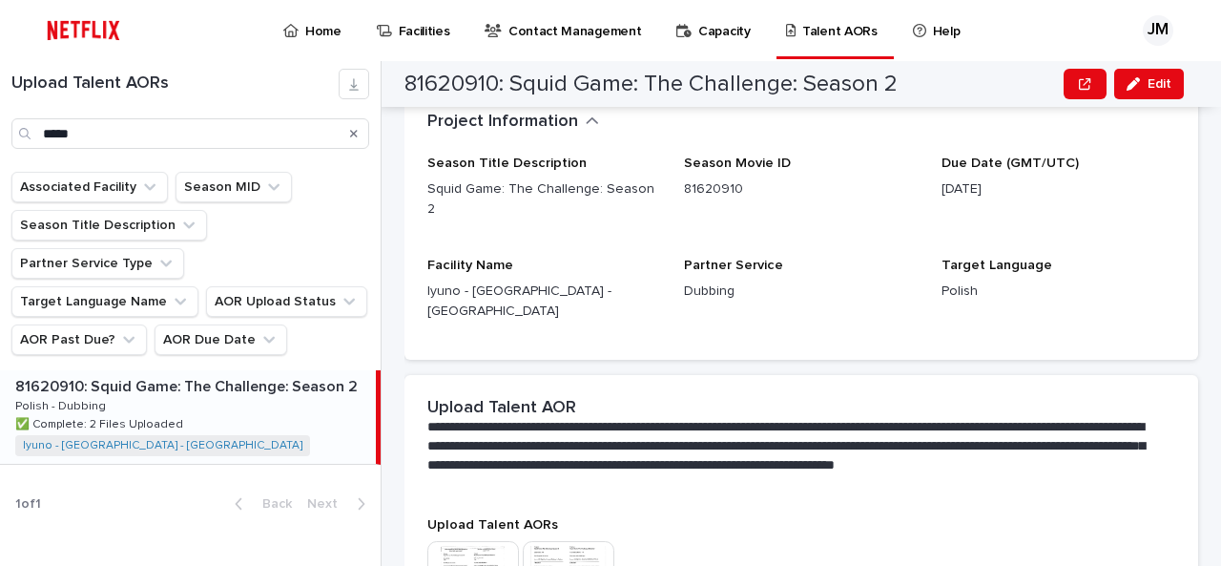
scroll to position [191, 0]
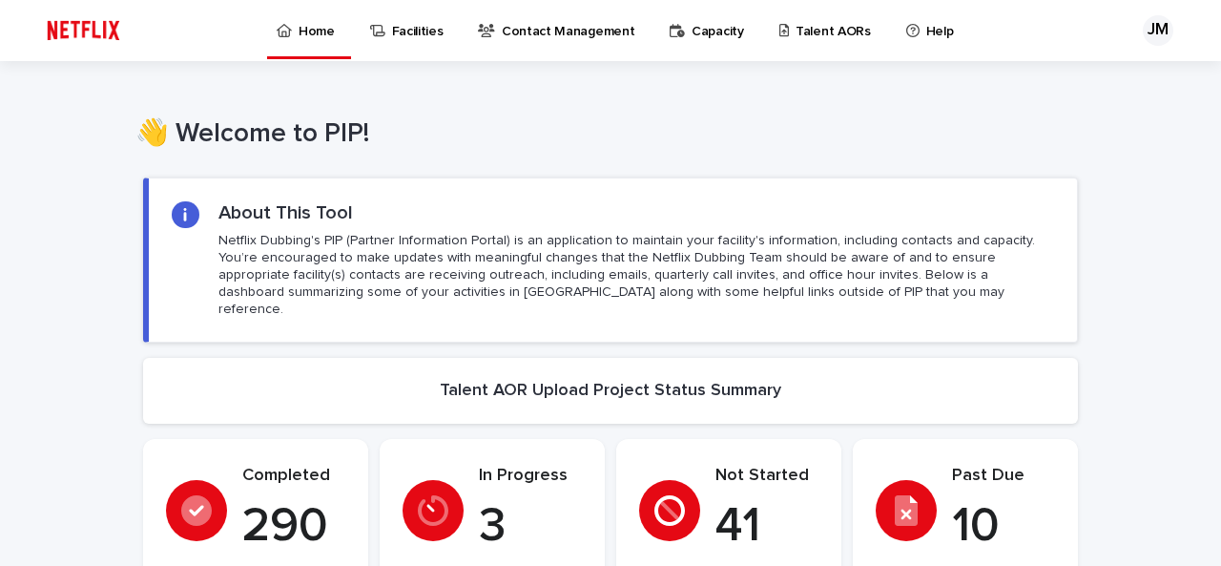
click at [804, 37] on p "Talent AORs" at bounding box center [833, 20] width 75 height 40
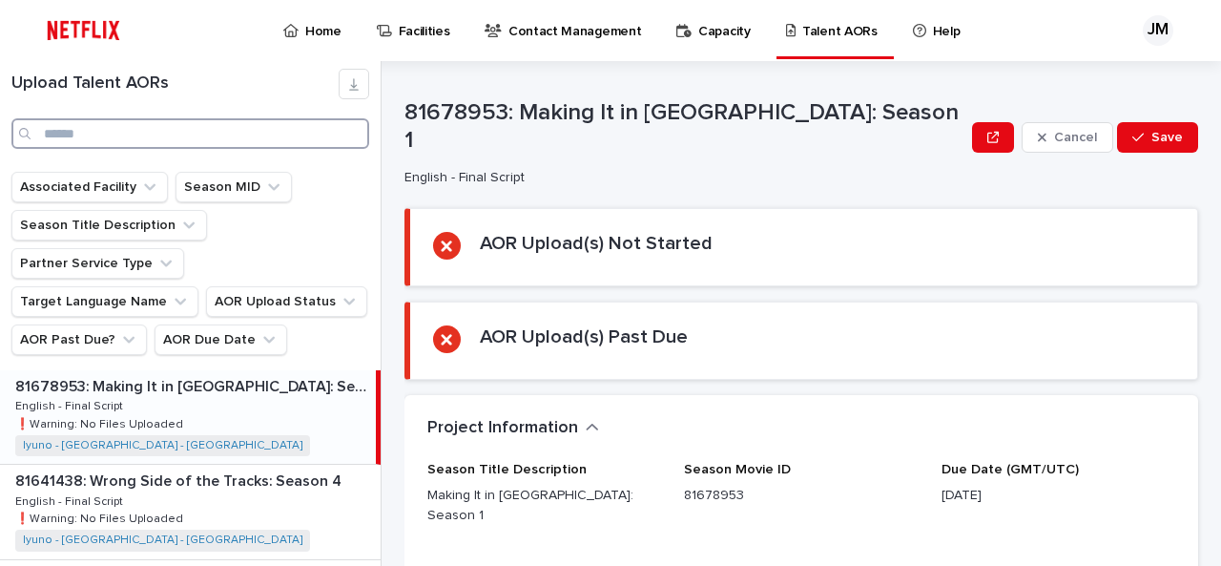
click at [171, 137] on input "Search" at bounding box center [190, 133] width 358 height 31
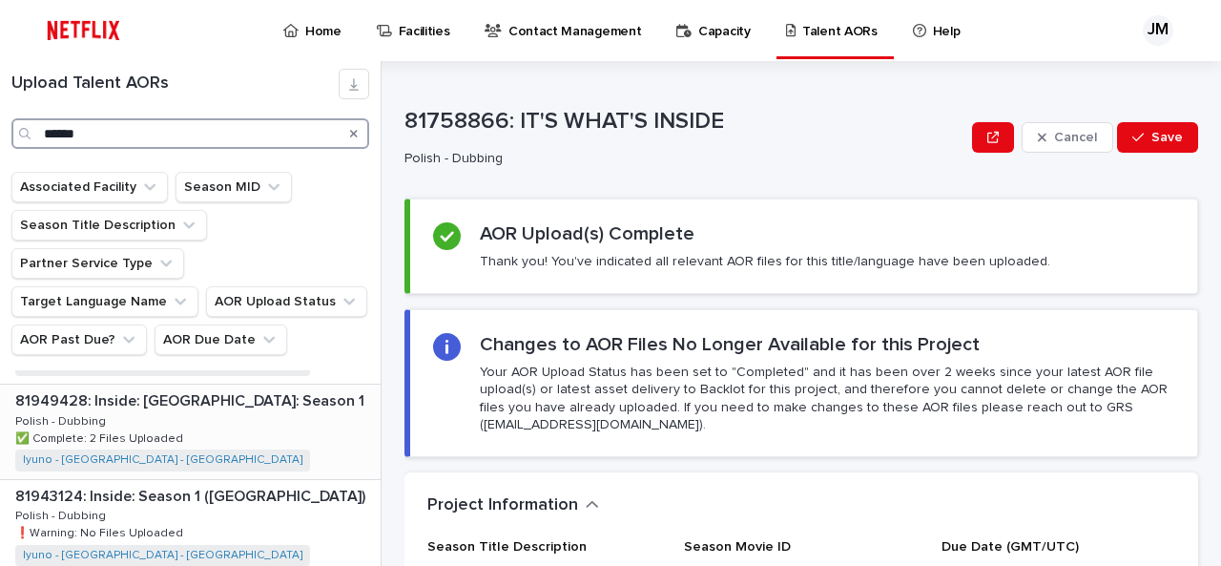
scroll to position [572, 0]
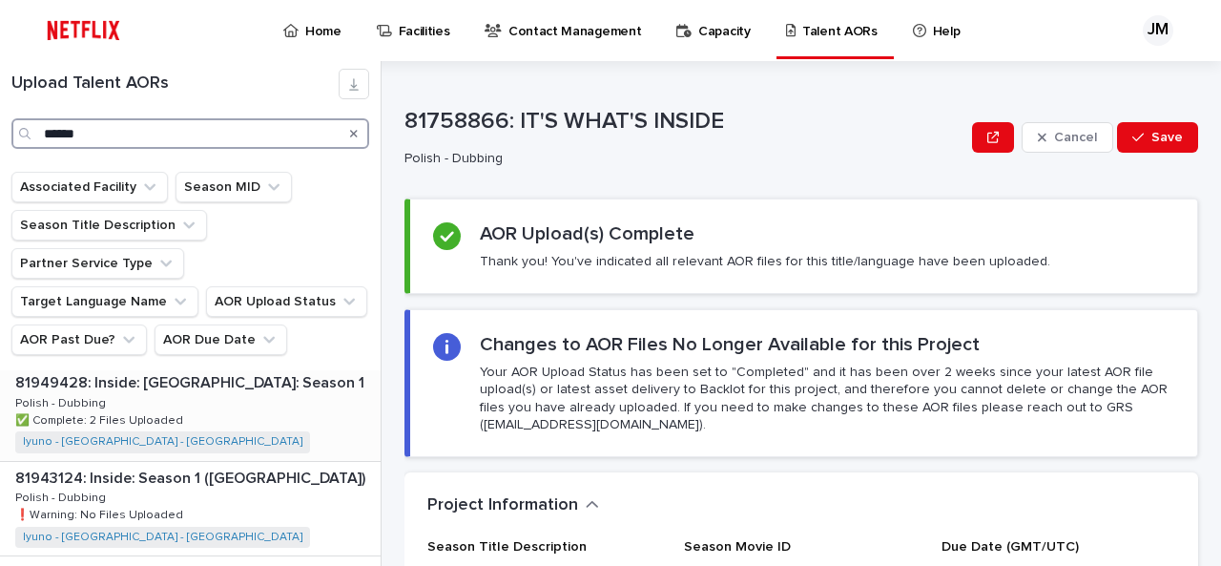
type input "******"
click at [277, 366] on div "81949428: Inside: [GEOGRAPHIC_DATA]: Season 1 81949428: Inside: [GEOGRAPHIC_DAT…" at bounding box center [190, 412] width 381 height 93
click at [200, 370] on p "81949428: Inside: [GEOGRAPHIC_DATA]: Season 1" at bounding box center [191, 381] width 353 height 22
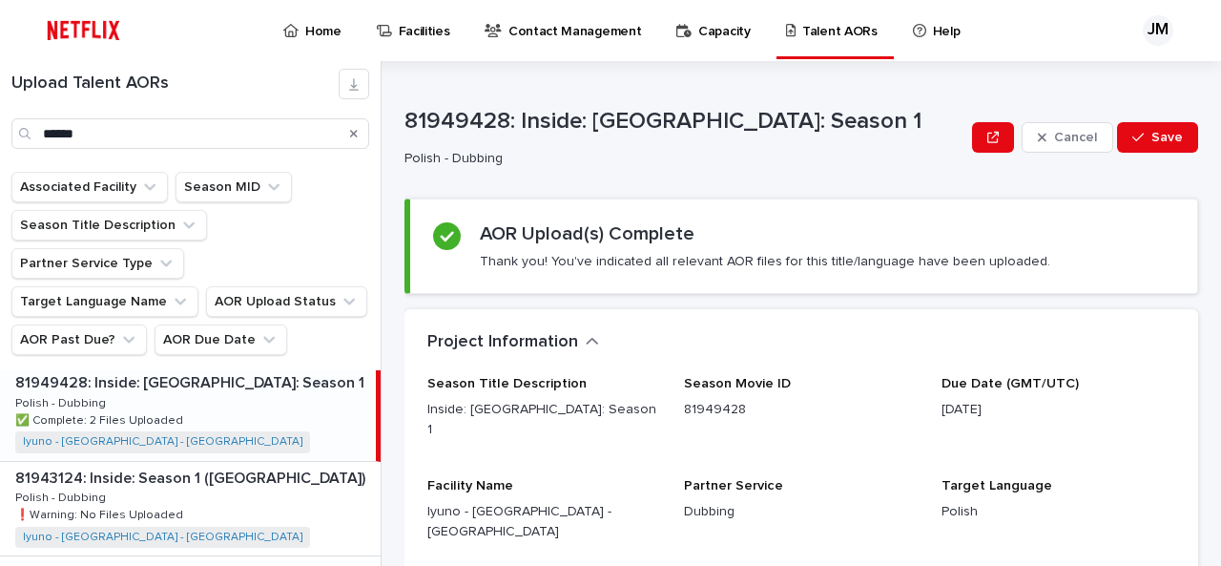
click at [177, 370] on p "81949428: Inside: [GEOGRAPHIC_DATA]: Season 1" at bounding box center [191, 381] width 353 height 22
